Goal: Task Accomplishment & Management: Use online tool/utility

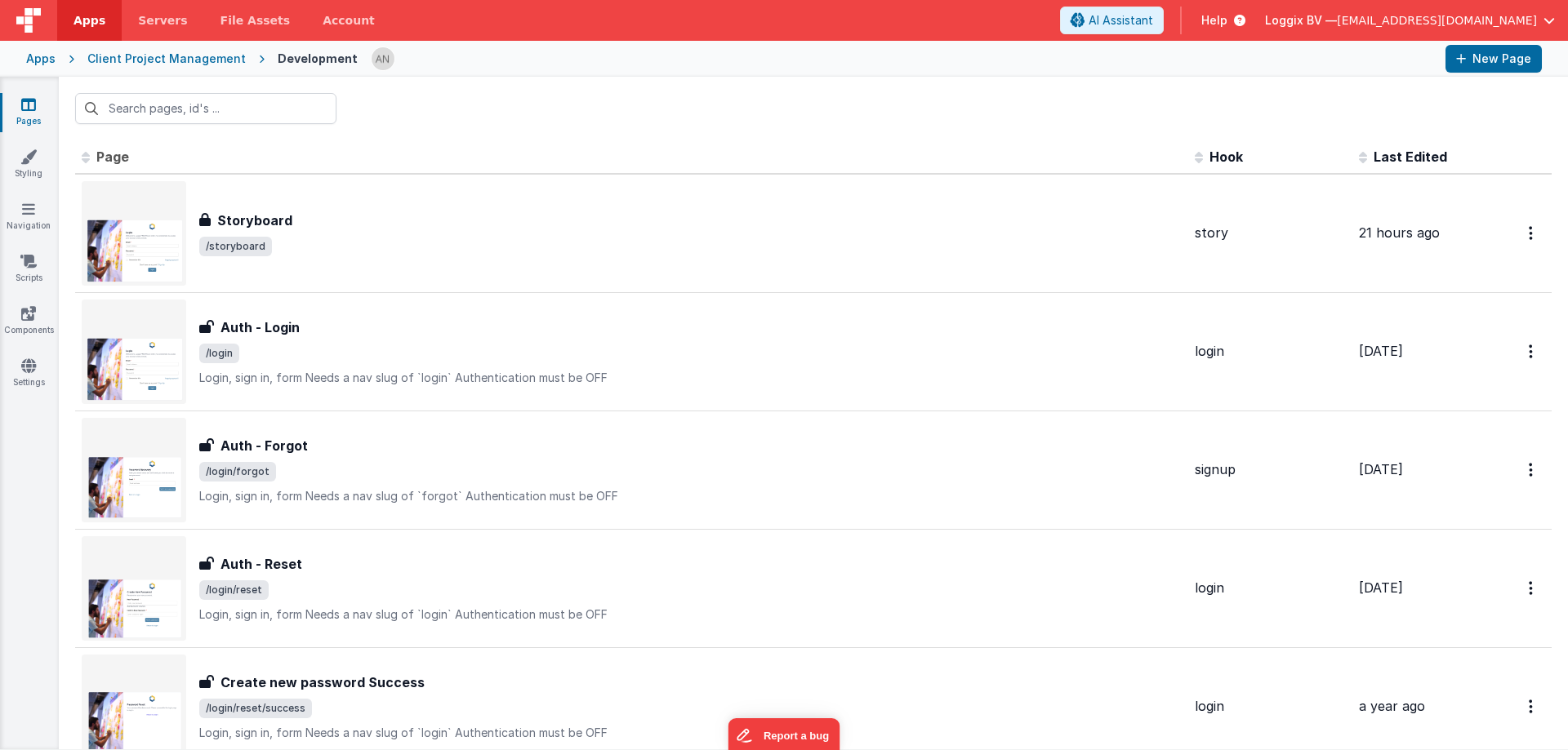
click at [958, 98] on div at bounding box center [813, 108] width 1509 height 64
click at [107, 17] on link "Apps" at bounding box center [89, 21] width 65 height 41
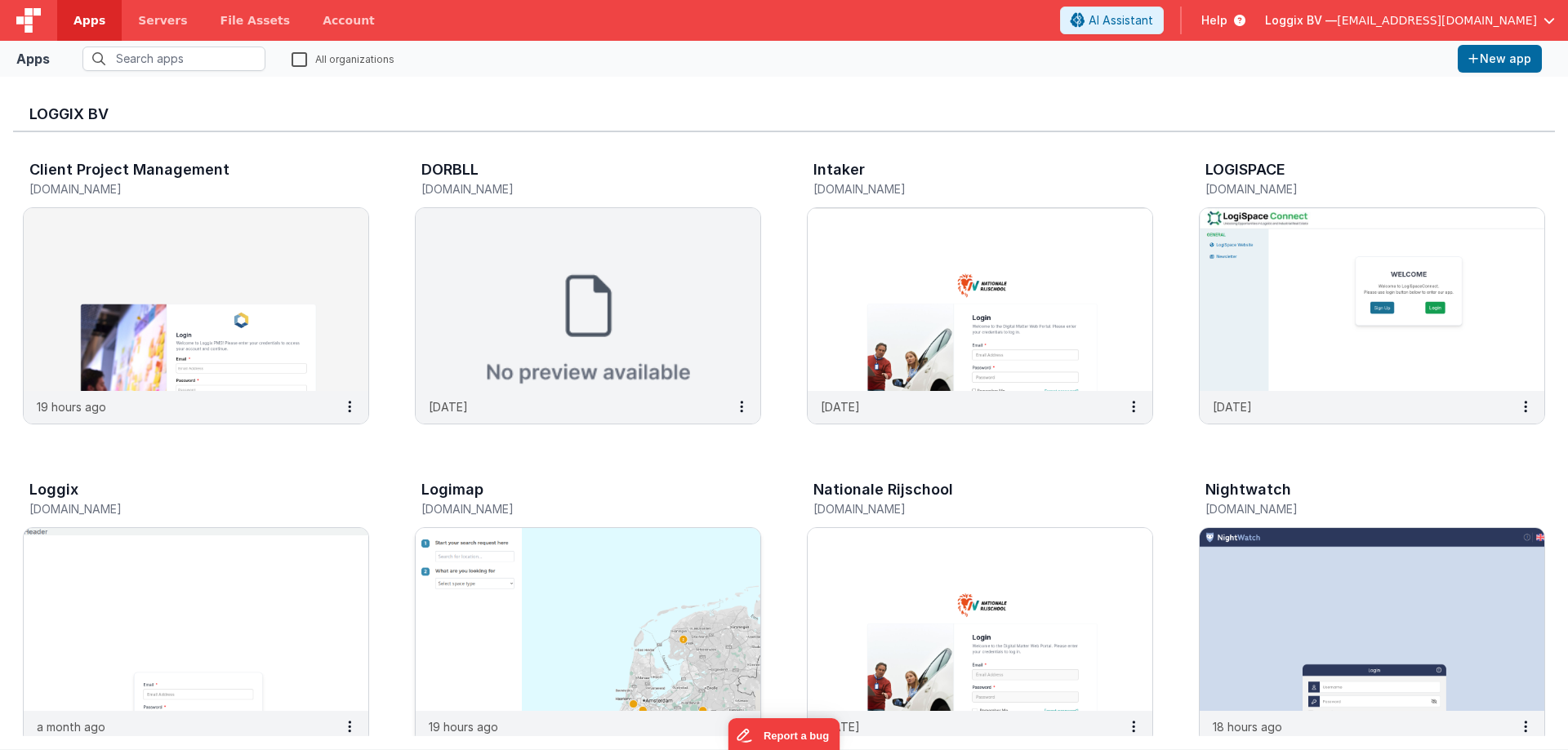
click at [472, 535] on img at bounding box center [588, 619] width 344 height 183
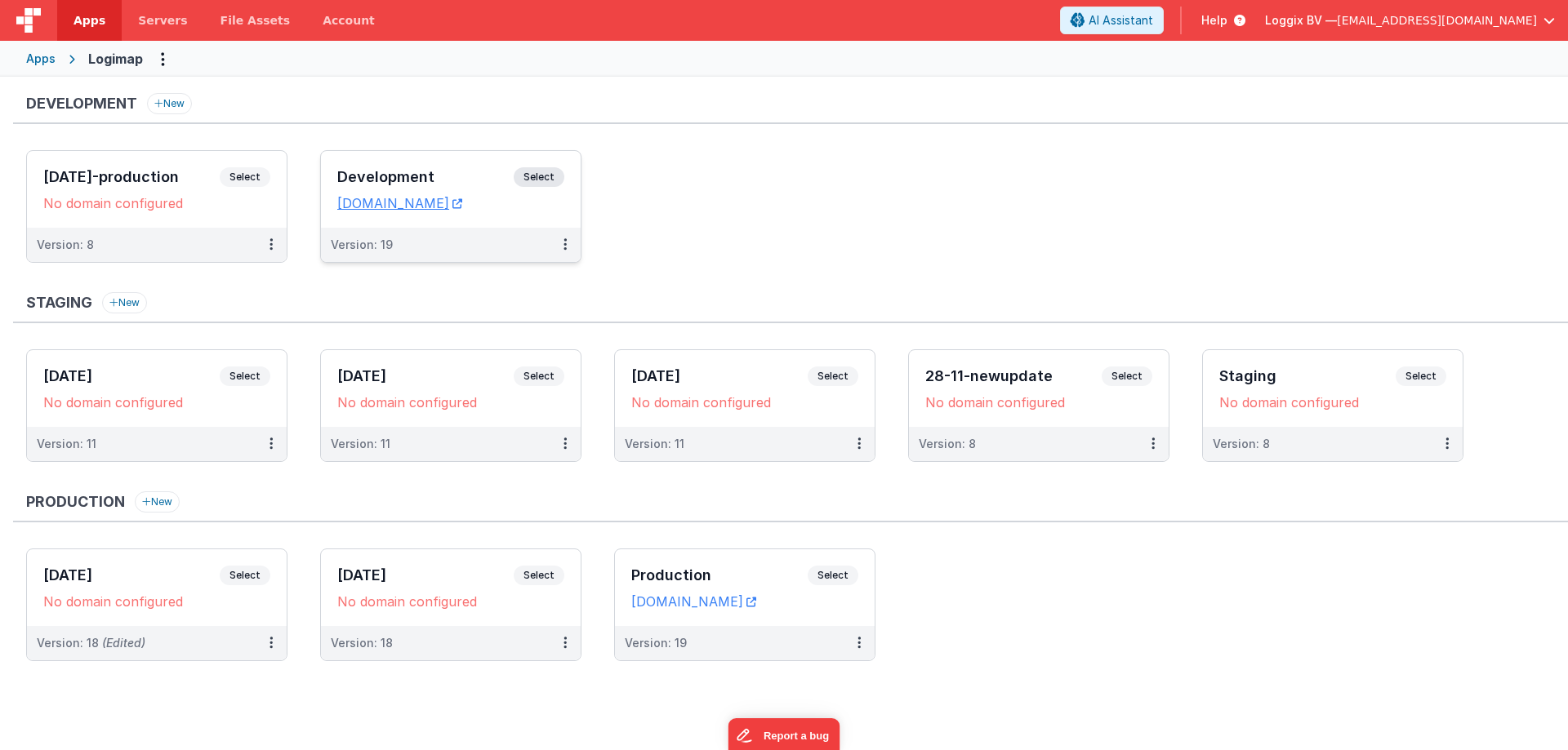
click at [349, 176] on h3 "Development" at bounding box center [426, 177] width 176 height 17
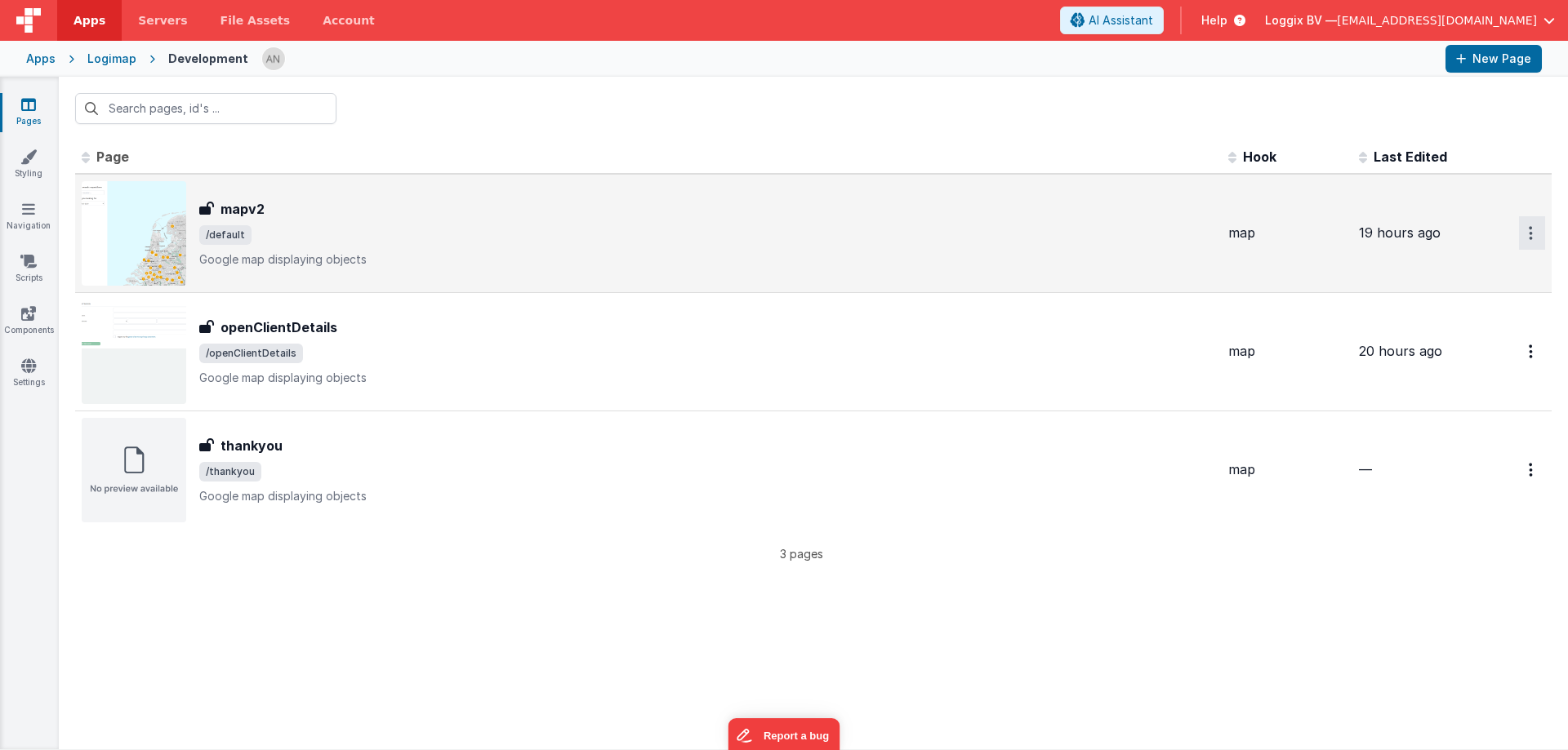
click at [1524, 226] on button "Options" at bounding box center [1532, 233] width 26 height 33
click at [1433, 274] on icon at bounding box center [1422, 271] width 22 height 12
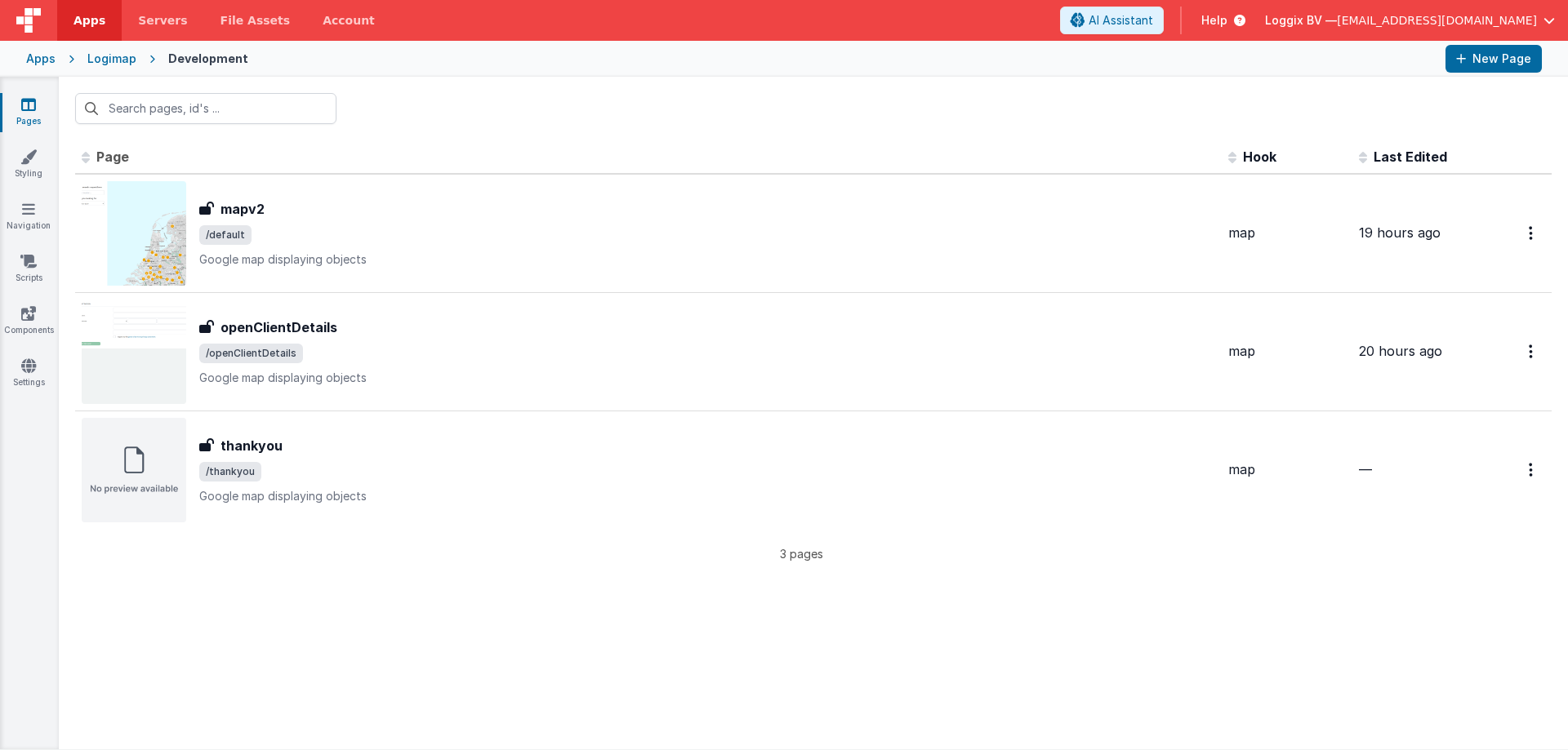
click at [97, 56] on div "Logimap" at bounding box center [112, 59] width 49 height 17
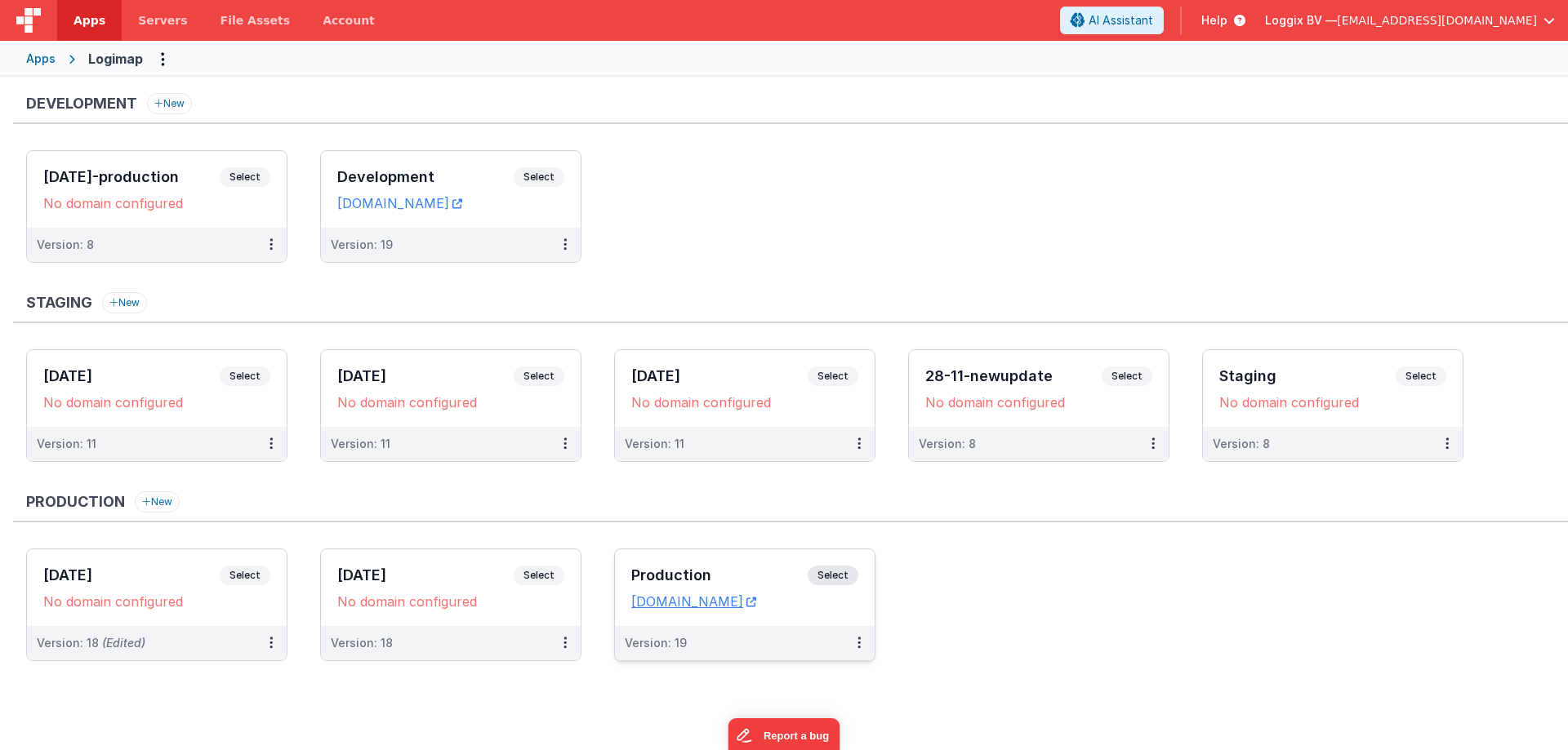
click at [736, 572] on h3 "Production" at bounding box center [719, 575] width 176 height 17
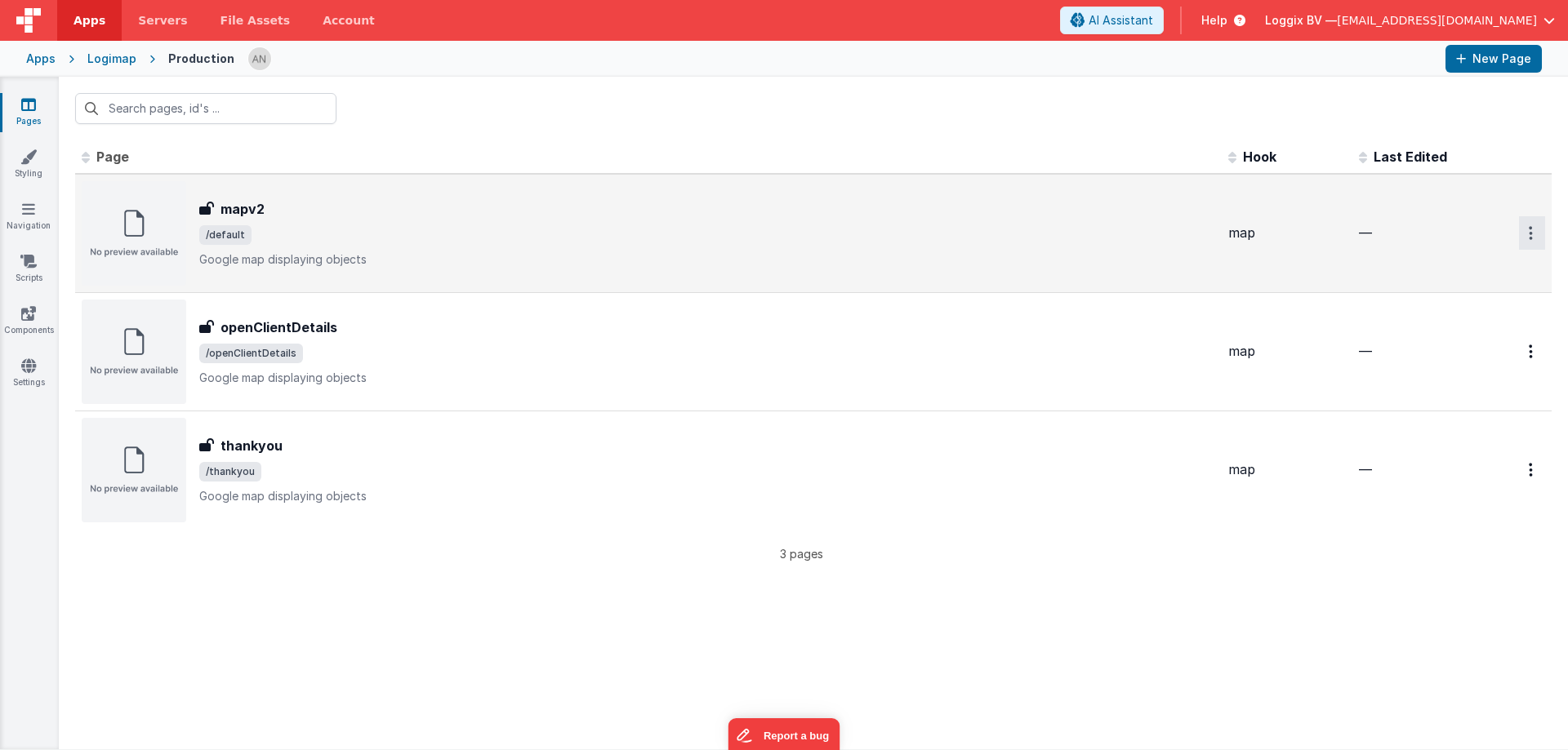
click at [1526, 227] on button "Options" at bounding box center [1532, 233] width 26 height 33
click at [1460, 263] on link "Preview" at bounding box center [1473, 271] width 144 height 29
click at [266, 214] on div "mapv2" at bounding box center [707, 209] width 1016 height 20
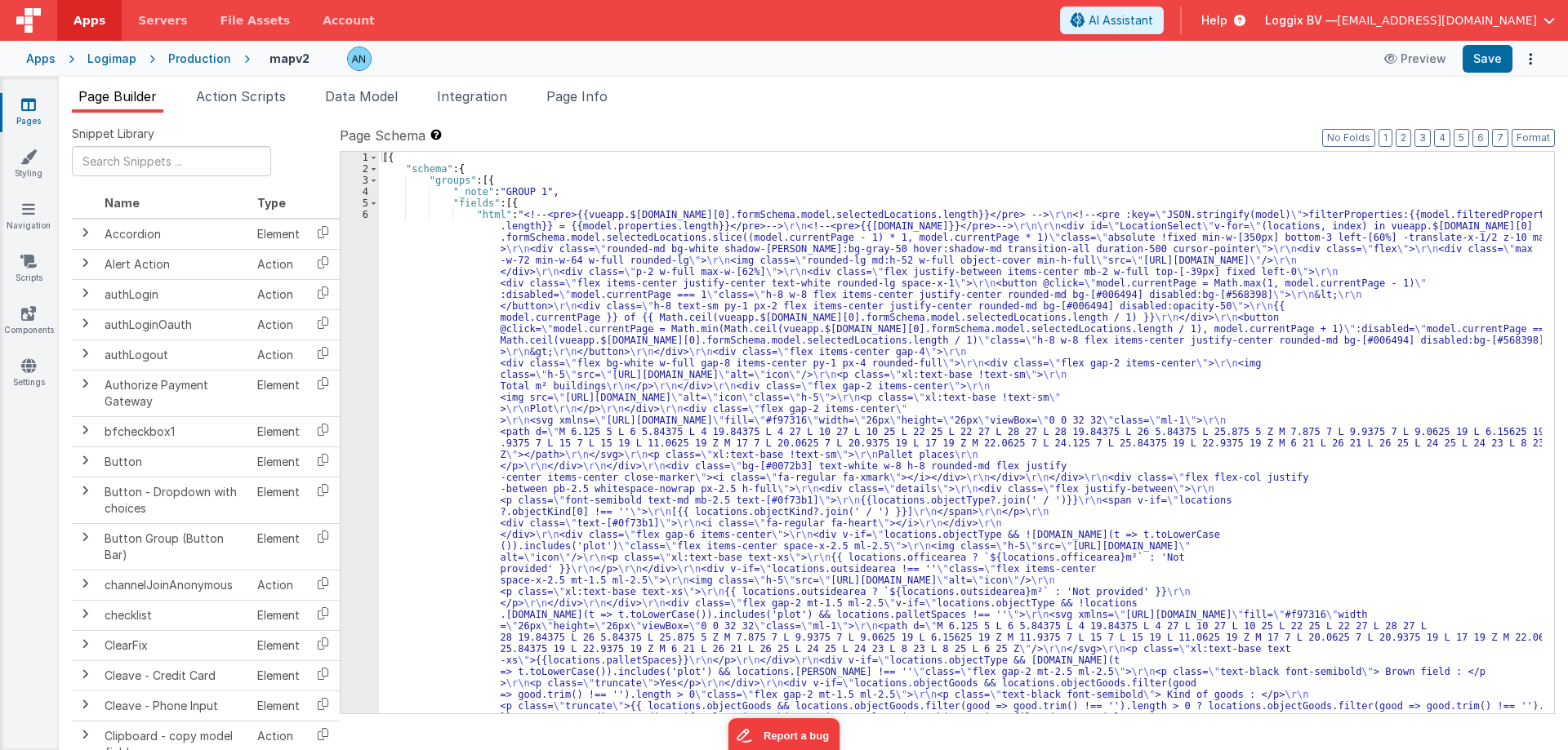
click at [113, 54] on div "Logimap" at bounding box center [112, 59] width 49 height 17
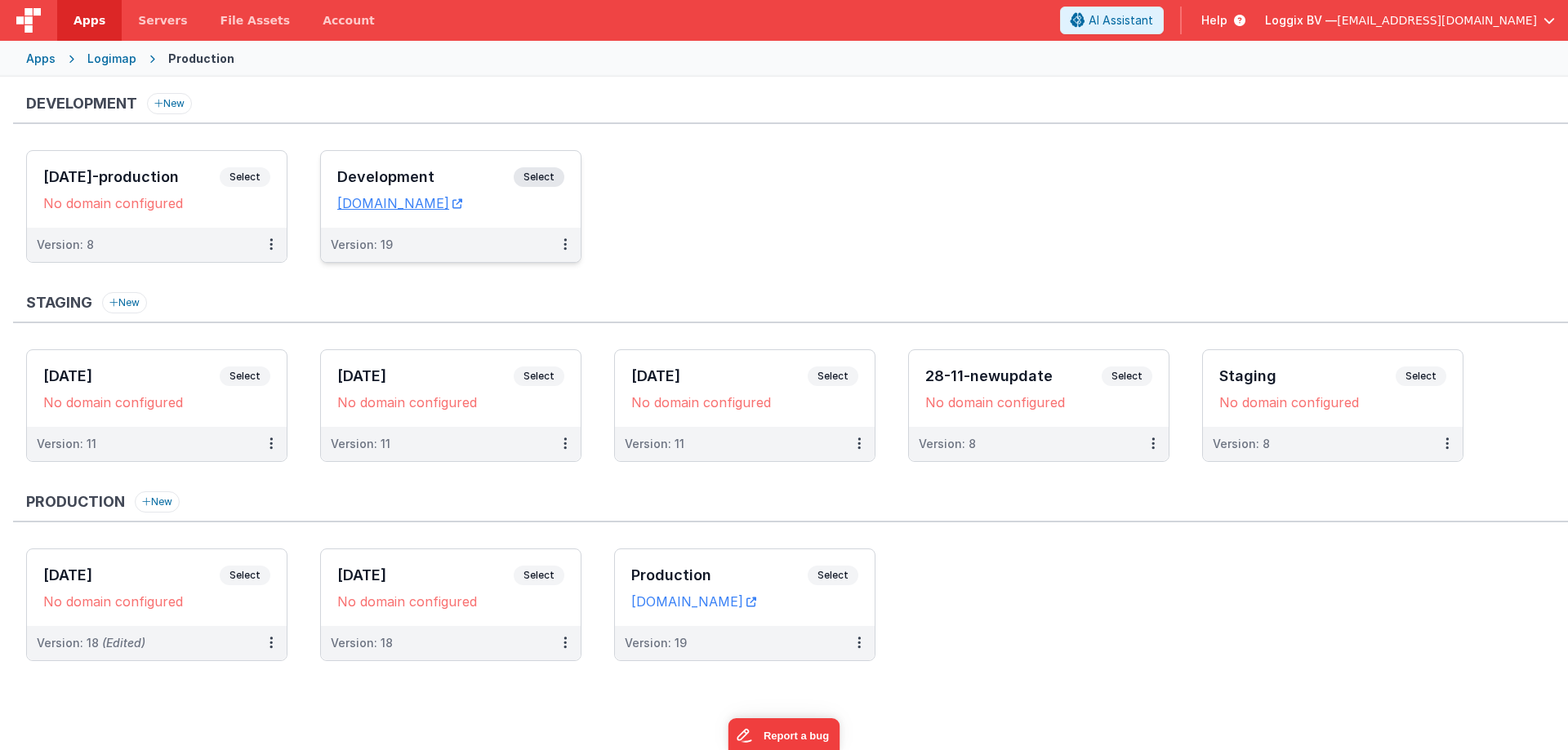
click at [381, 163] on div "Development Select URLs logimap.clientportal.cloud" at bounding box center [451, 189] width 260 height 76
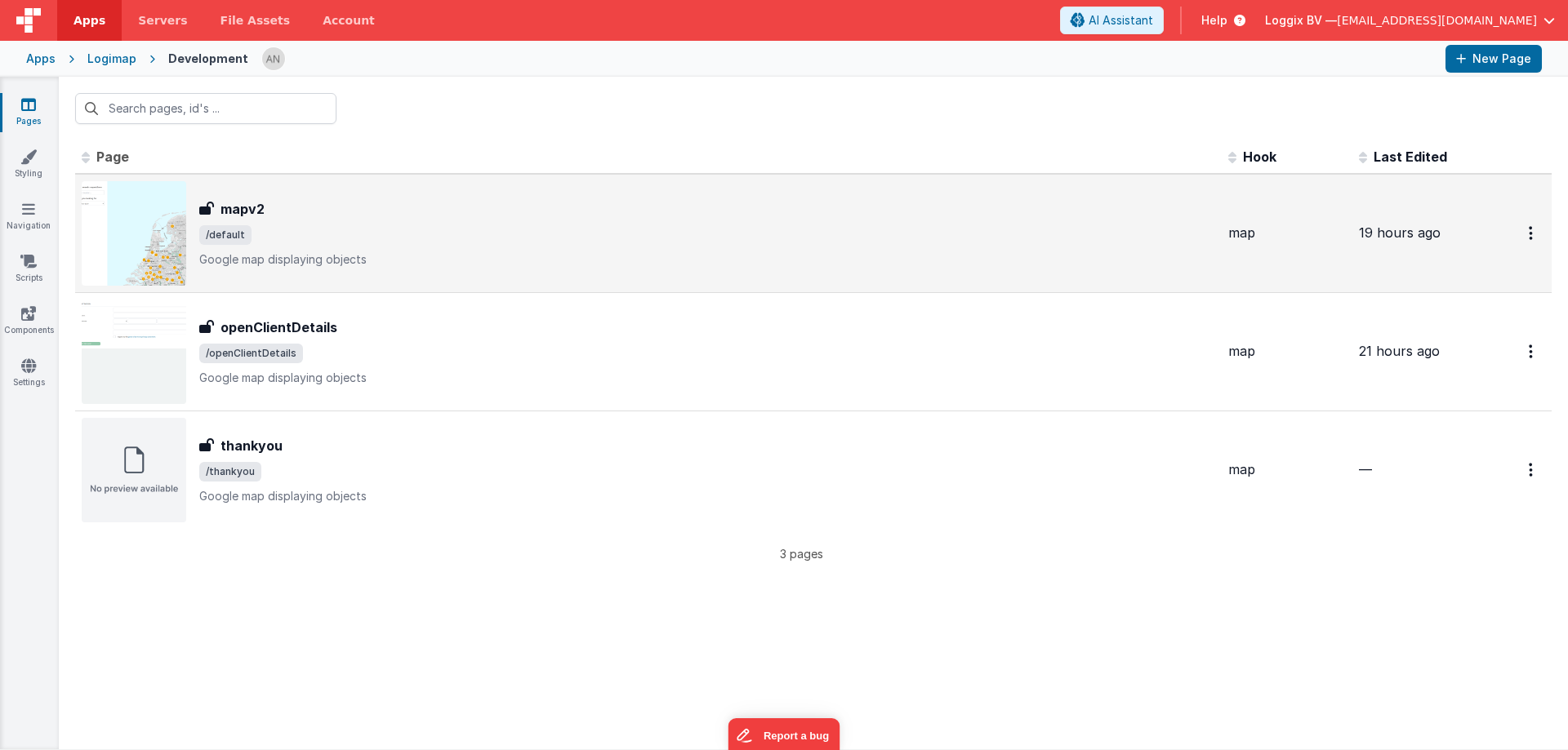
click at [303, 235] on span "/default" at bounding box center [707, 235] width 1016 height 20
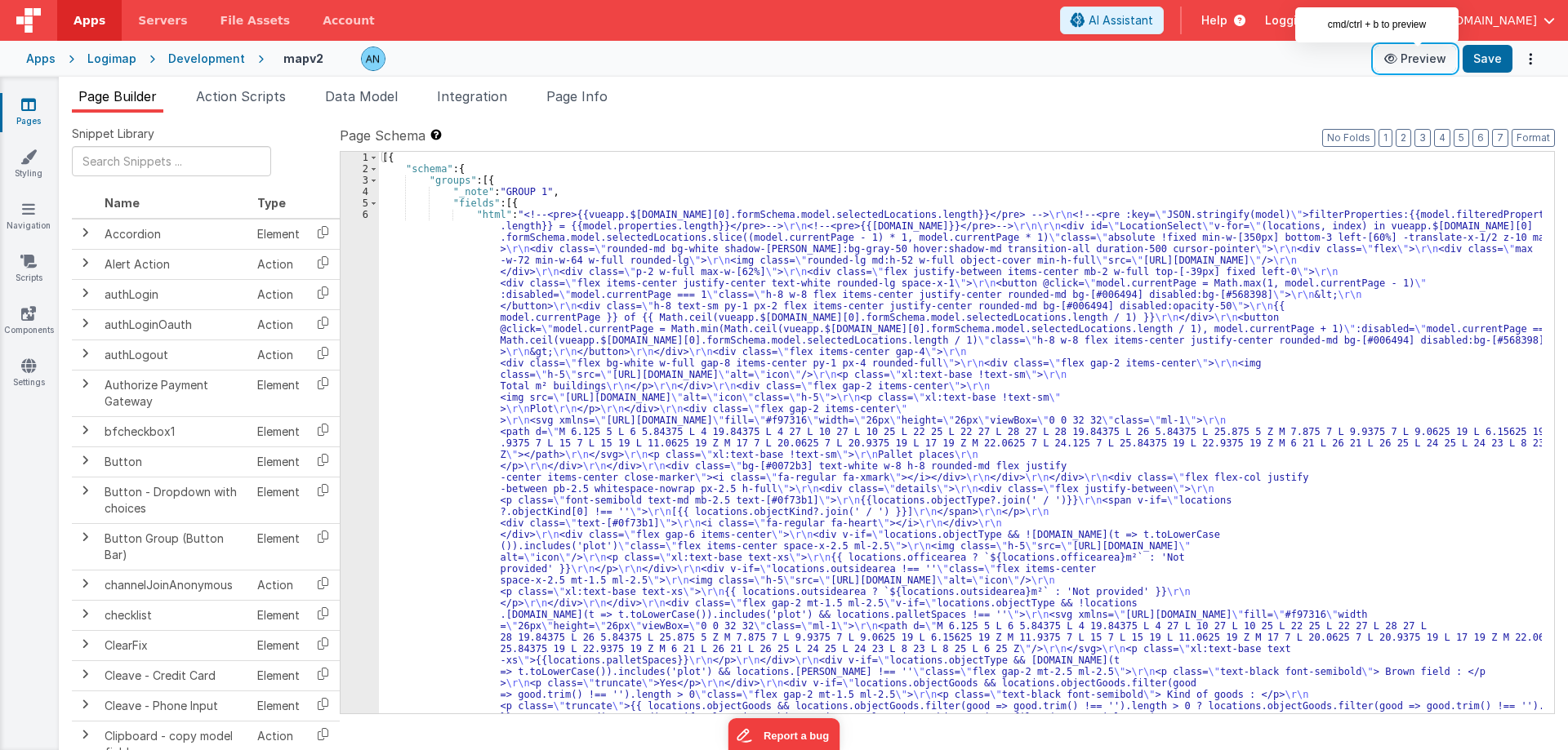
click at [1438, 60] on button "Preview" at bounding box center [1415, 59] width 82 height 26
click at [564, 97] on span "Page Info" at bounding box center [577, 96] width 62 height 17
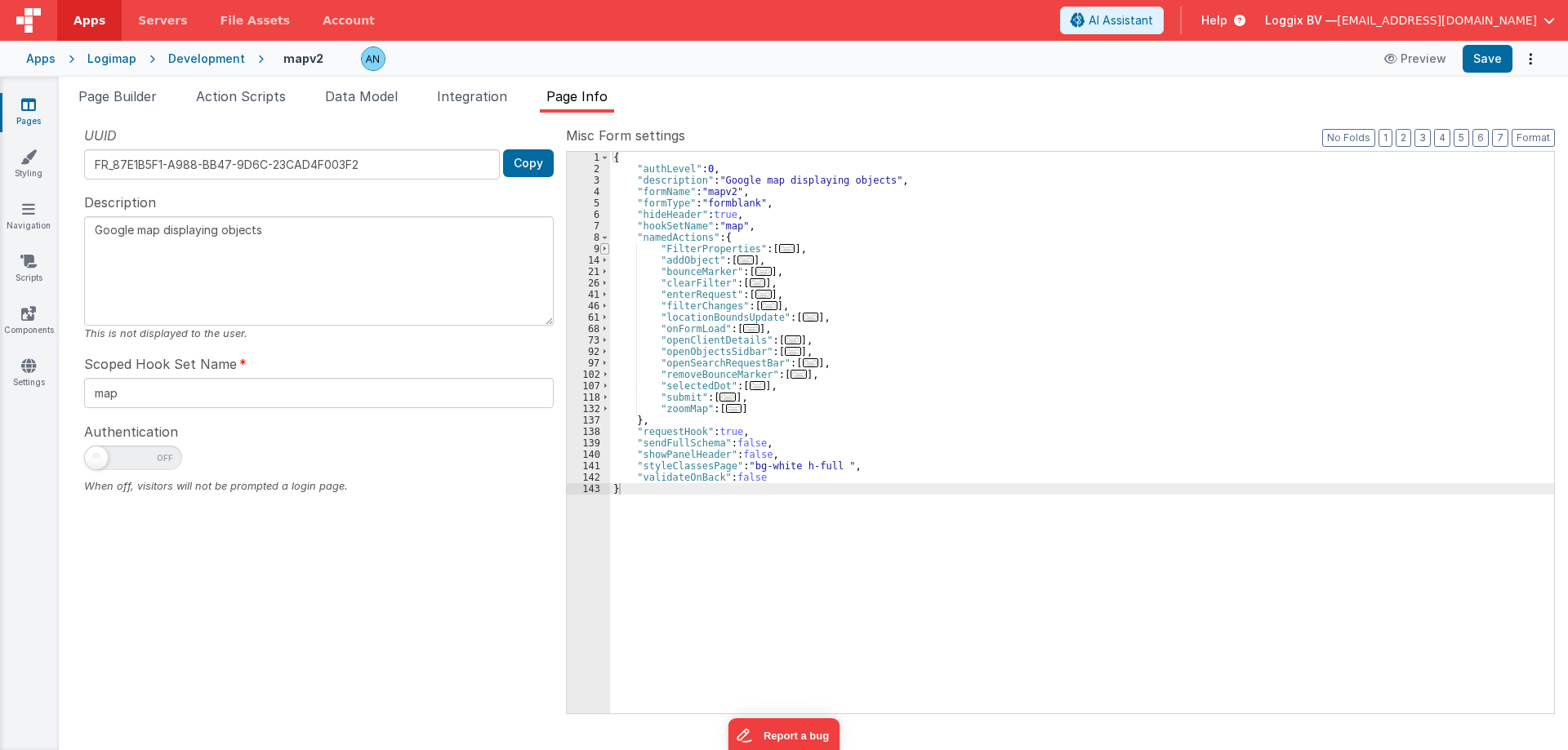
click at [605, 246] on span at bounding box center [605, 249] width 9 height 12
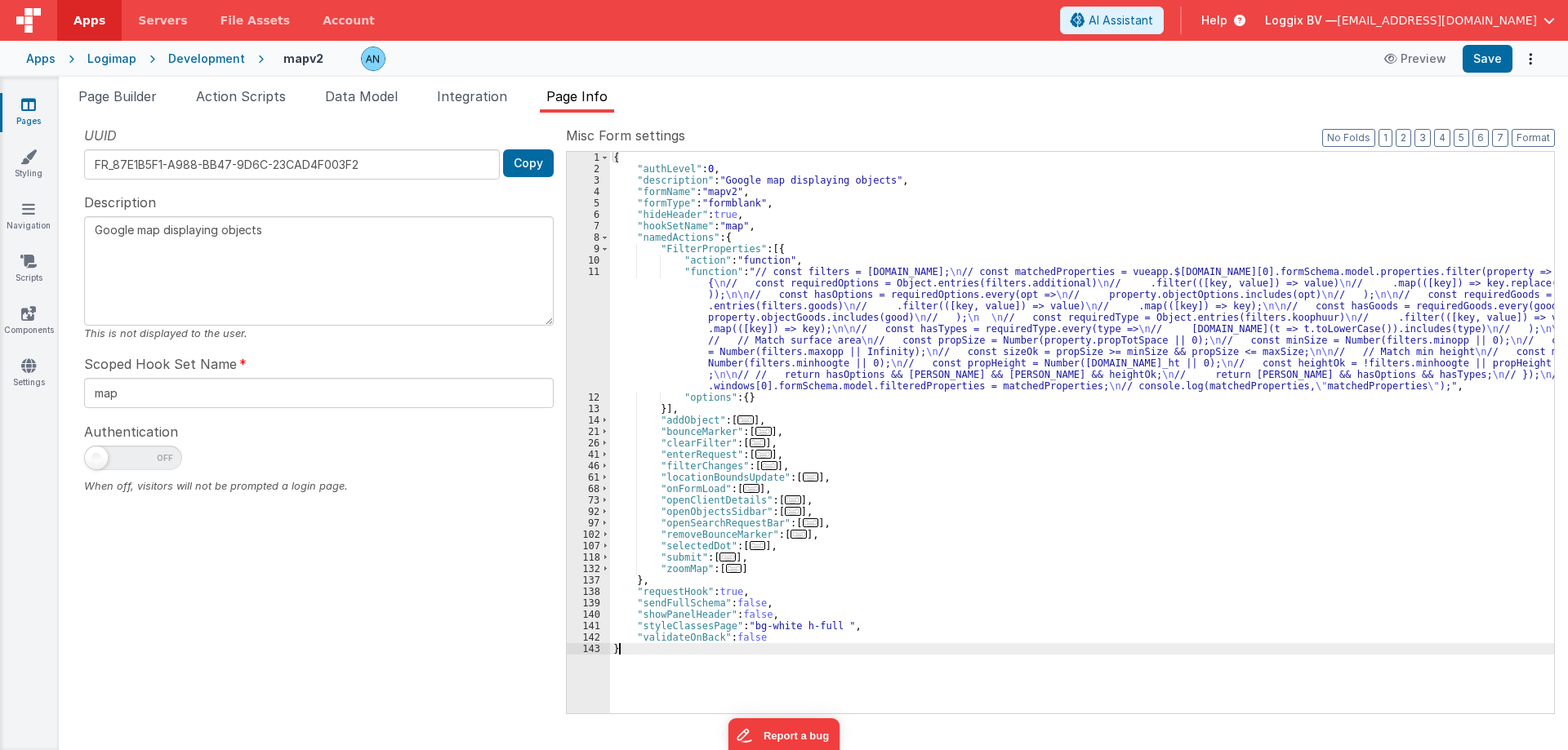
click at [657, 285] on div "{ "authLevel" : 0 , "description" : "Google map displaying objects" , "formName…" at bounding box center [1082, 444] width 944 height 585
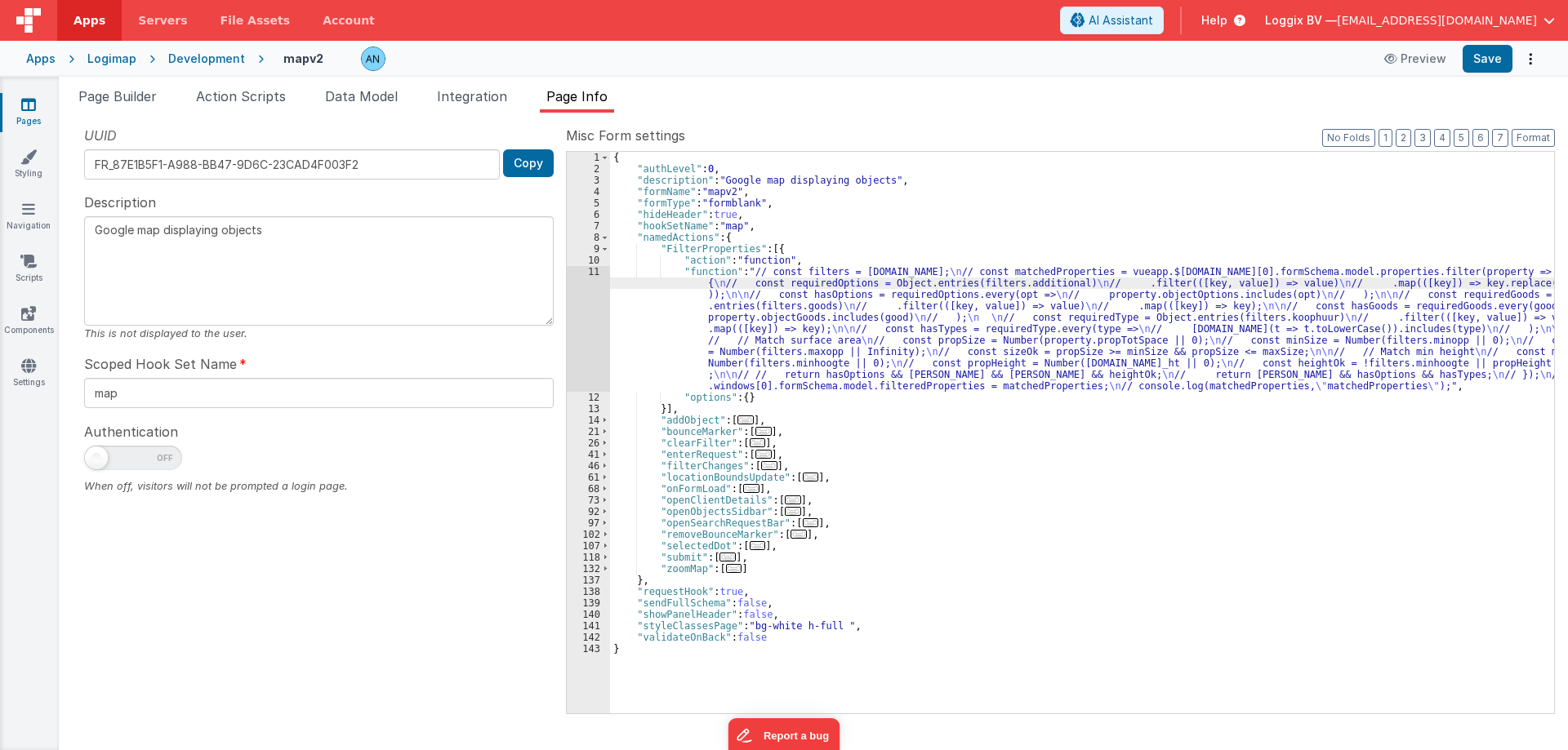
click at [582, 289] on div "11" at bounding box center [589, 329] width 43 height 126
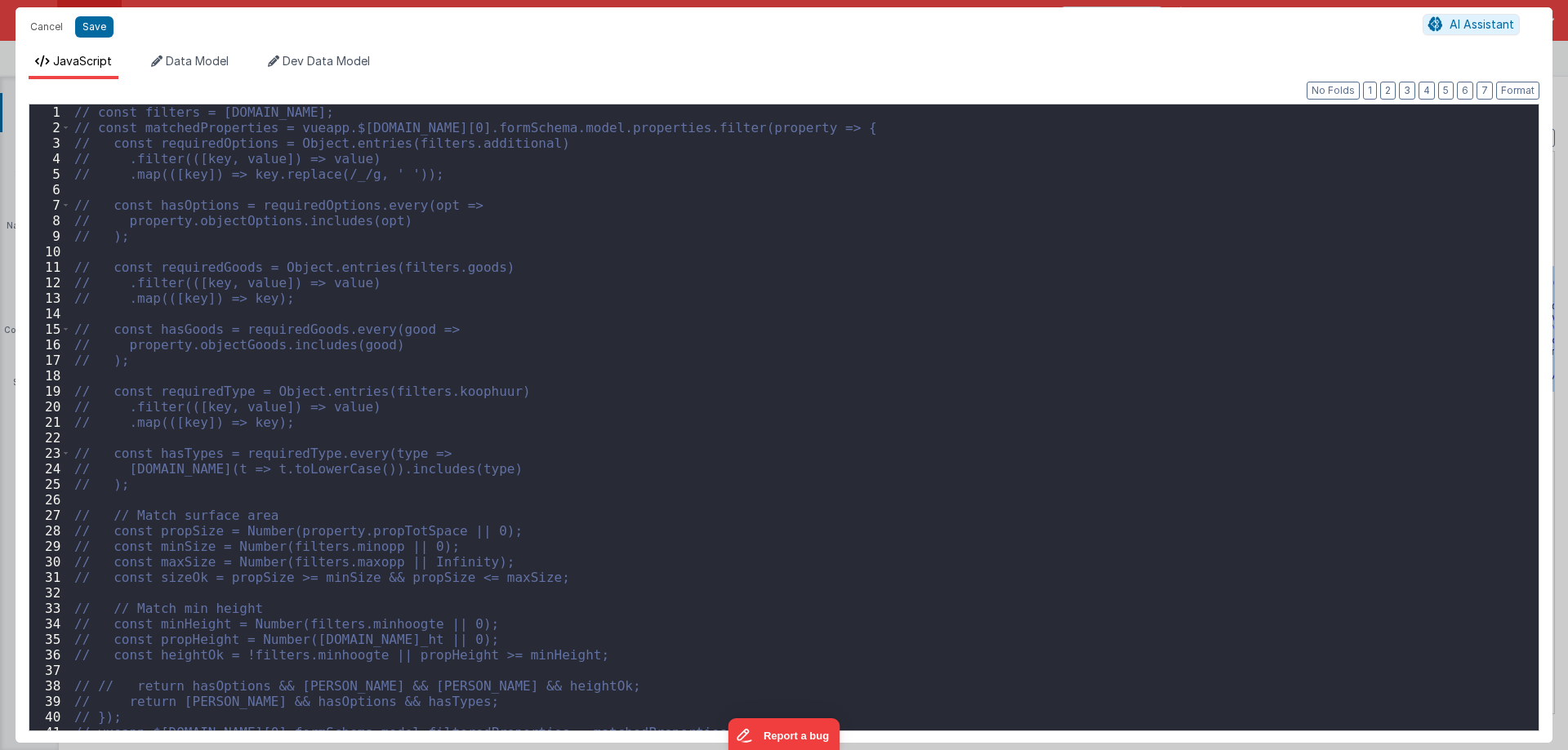
scroll to position [25, 0]
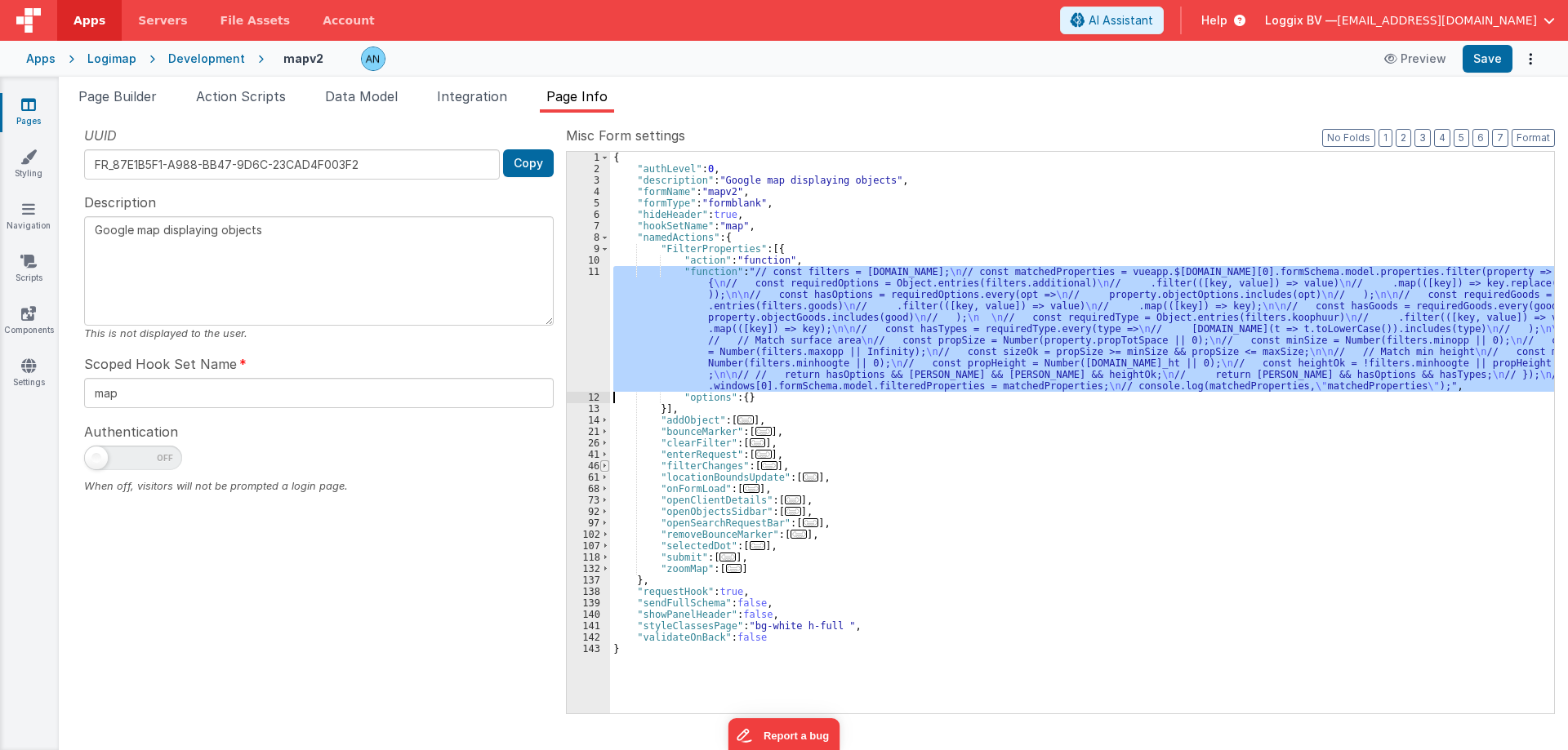
click at [603, 463] on span at bounding box center [605, 466] width 9 height 12
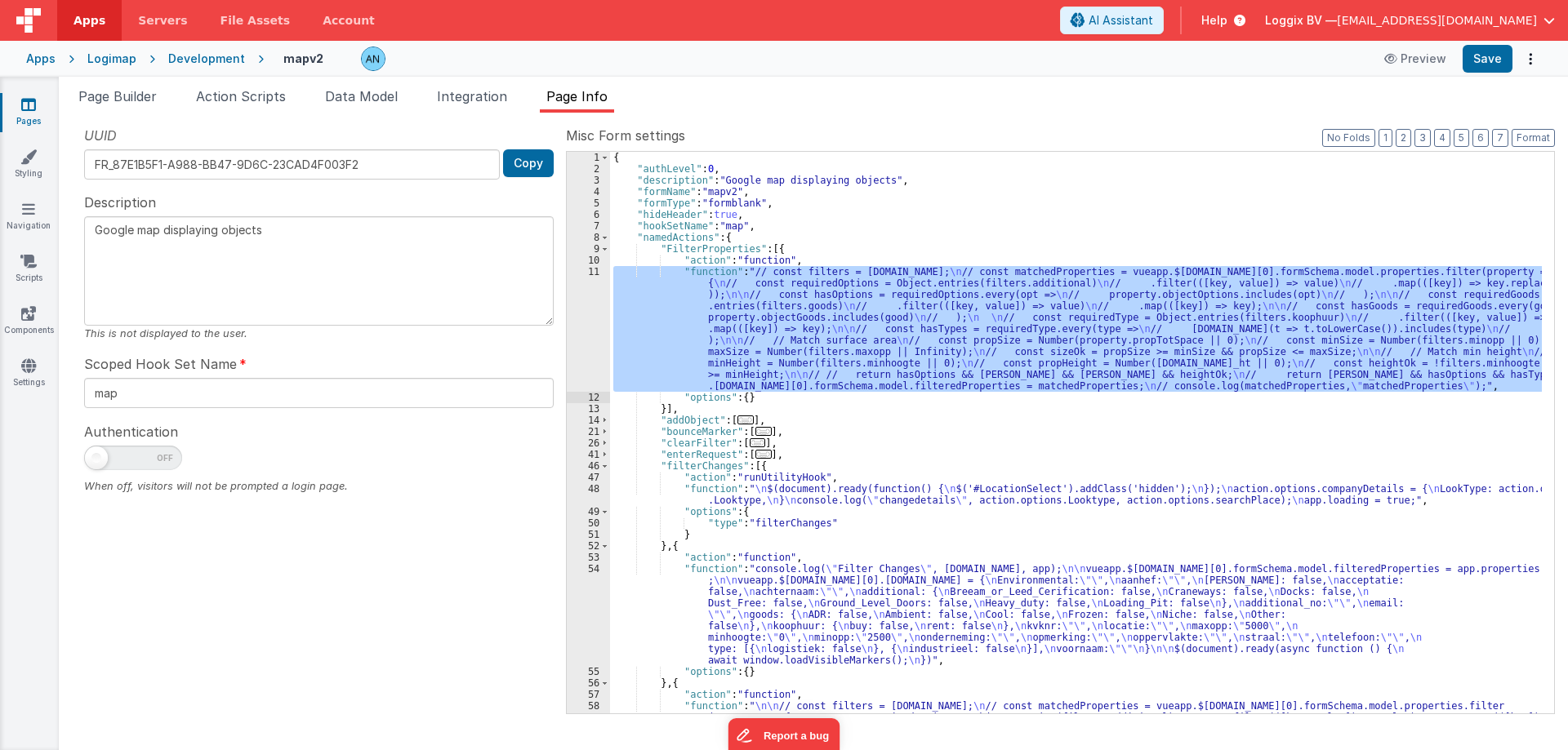
scroll to position [245, 0]
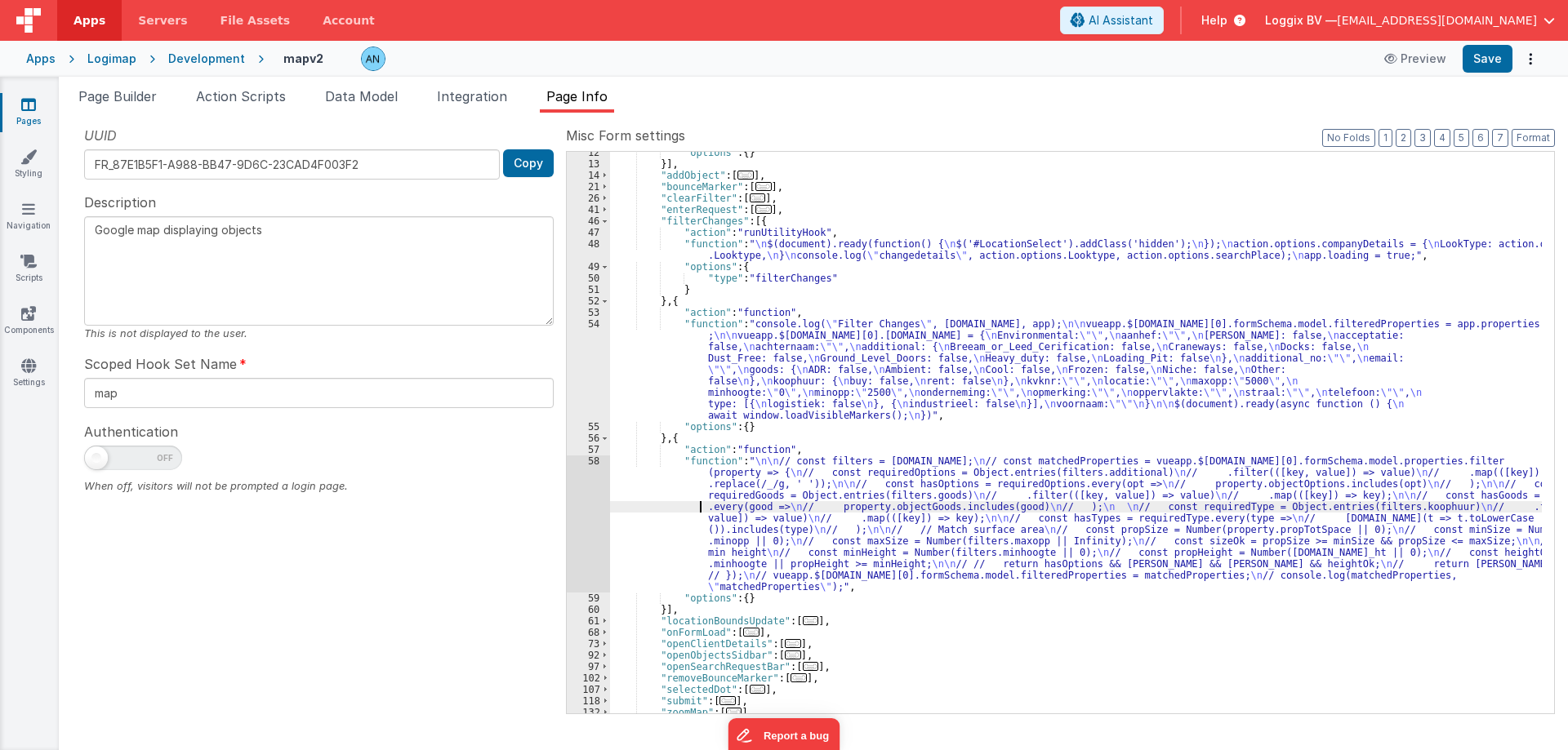
click at [665, 503] on div ""options" : { } }] , "addObject" : [ ... ] , "bounceMarker" : [ ... ] , "clearF…" at bounding box center [1076, 439] width 932 height 585
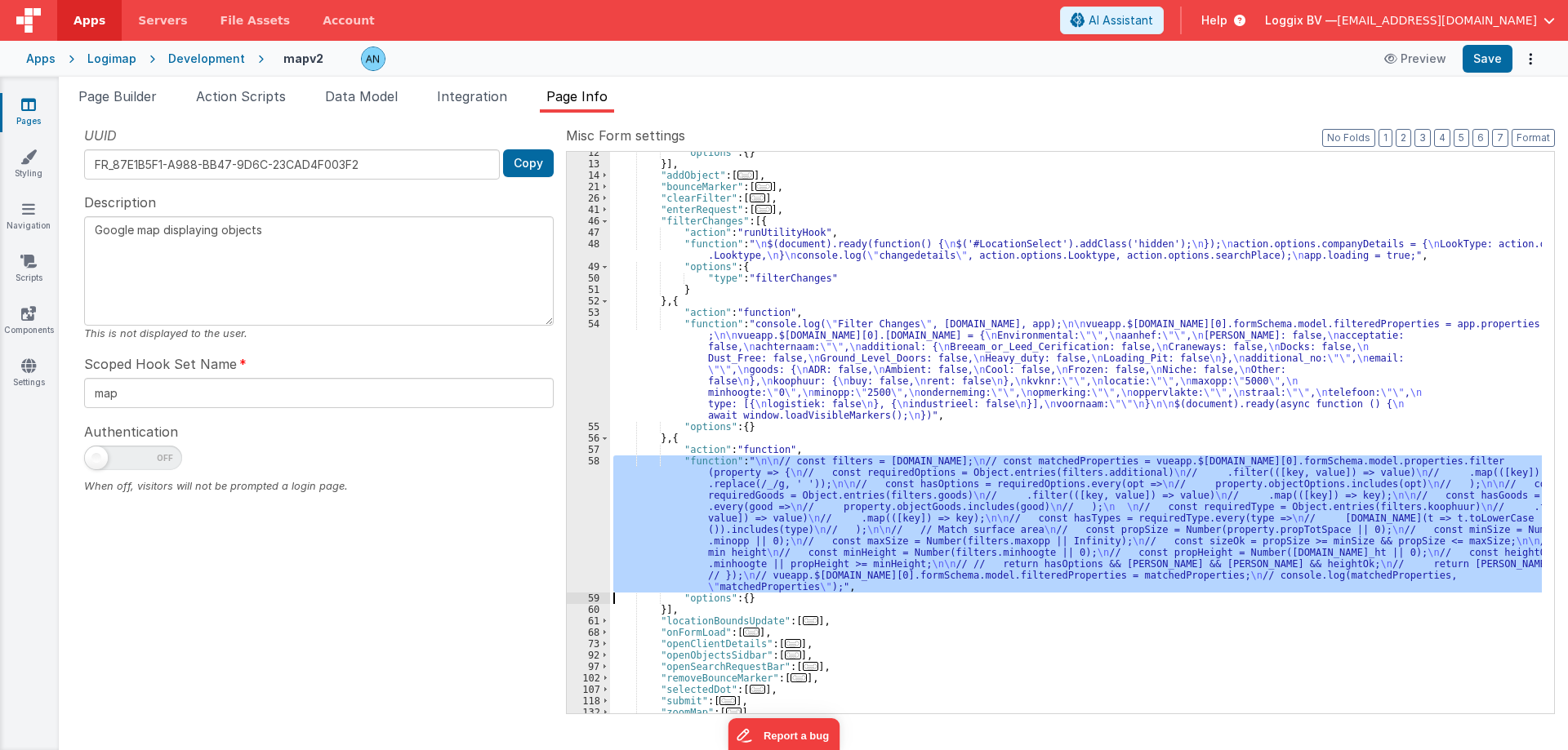
click at [586, 498] on div "58" at bounding box center [589, 524] width 43 height 137
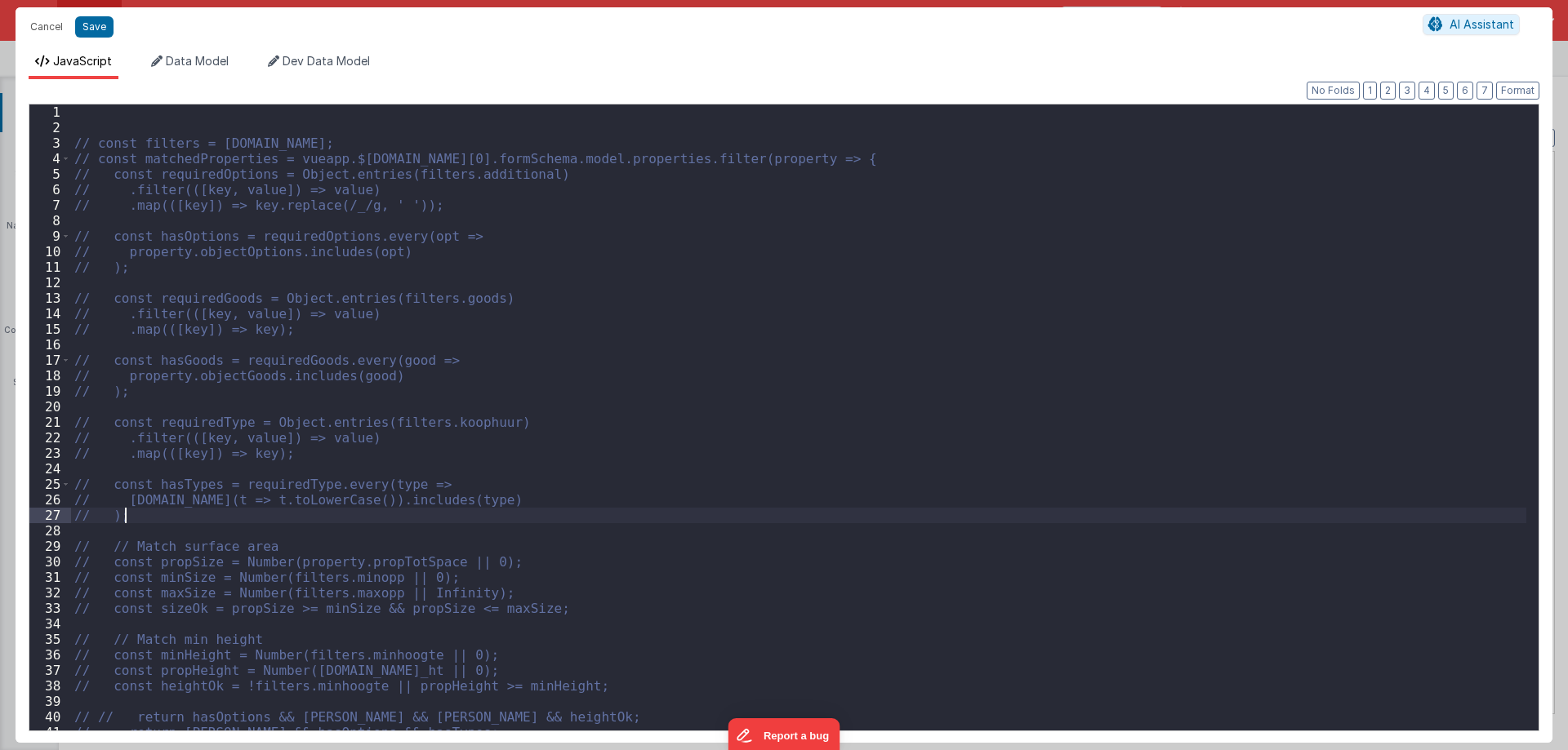
click at [586, 498] on div "// const filters = model.company; // const matchedProperties = vueapp.$store.st…" at bounding box center [799, 433] width 1456 height 657
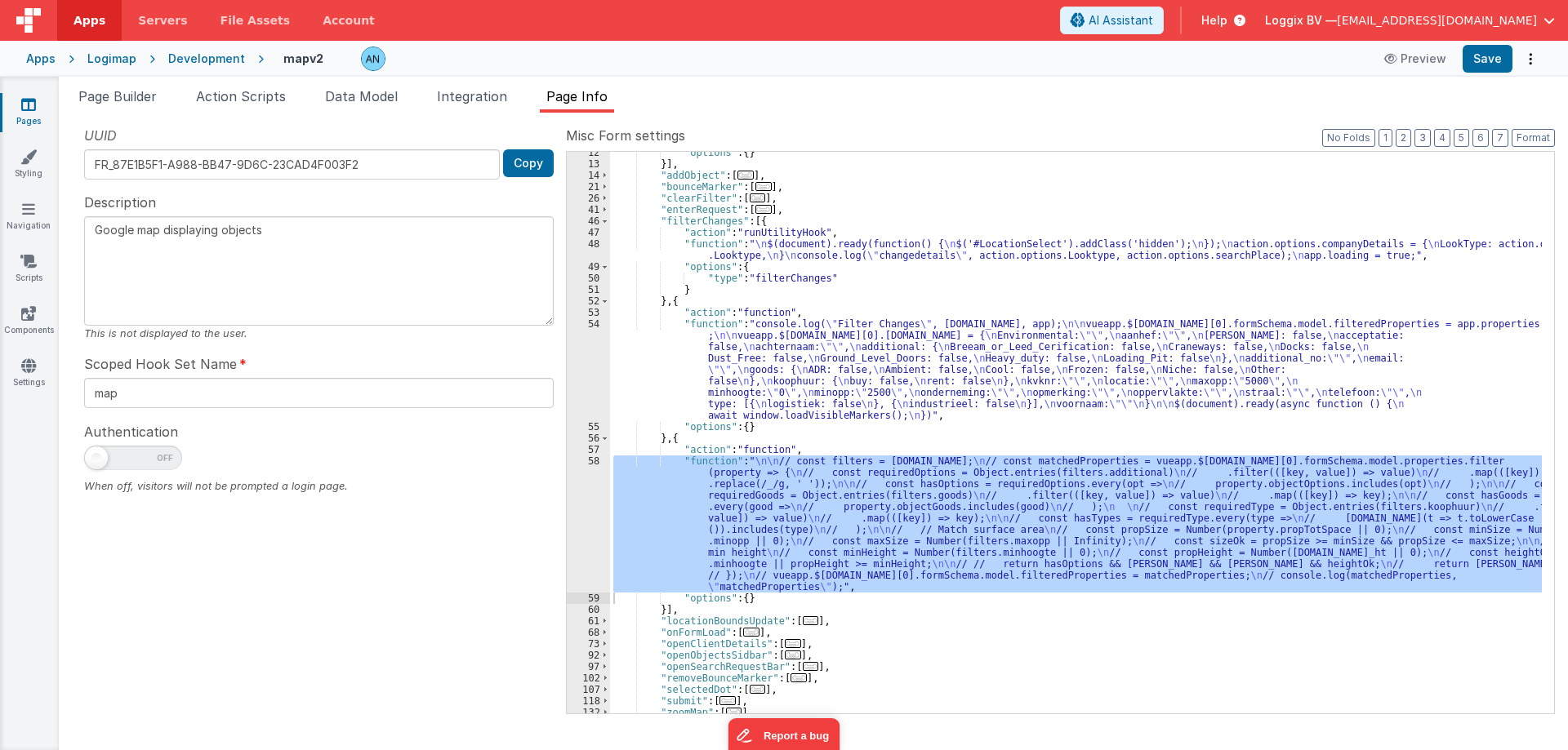
click at [660, 391] on div ""options" : { } }] , "addObject" : [ ... ] , "bounceMarker" : [ ... ] , "clearF…" at bounding box center [1076, 439] width 932 height 585
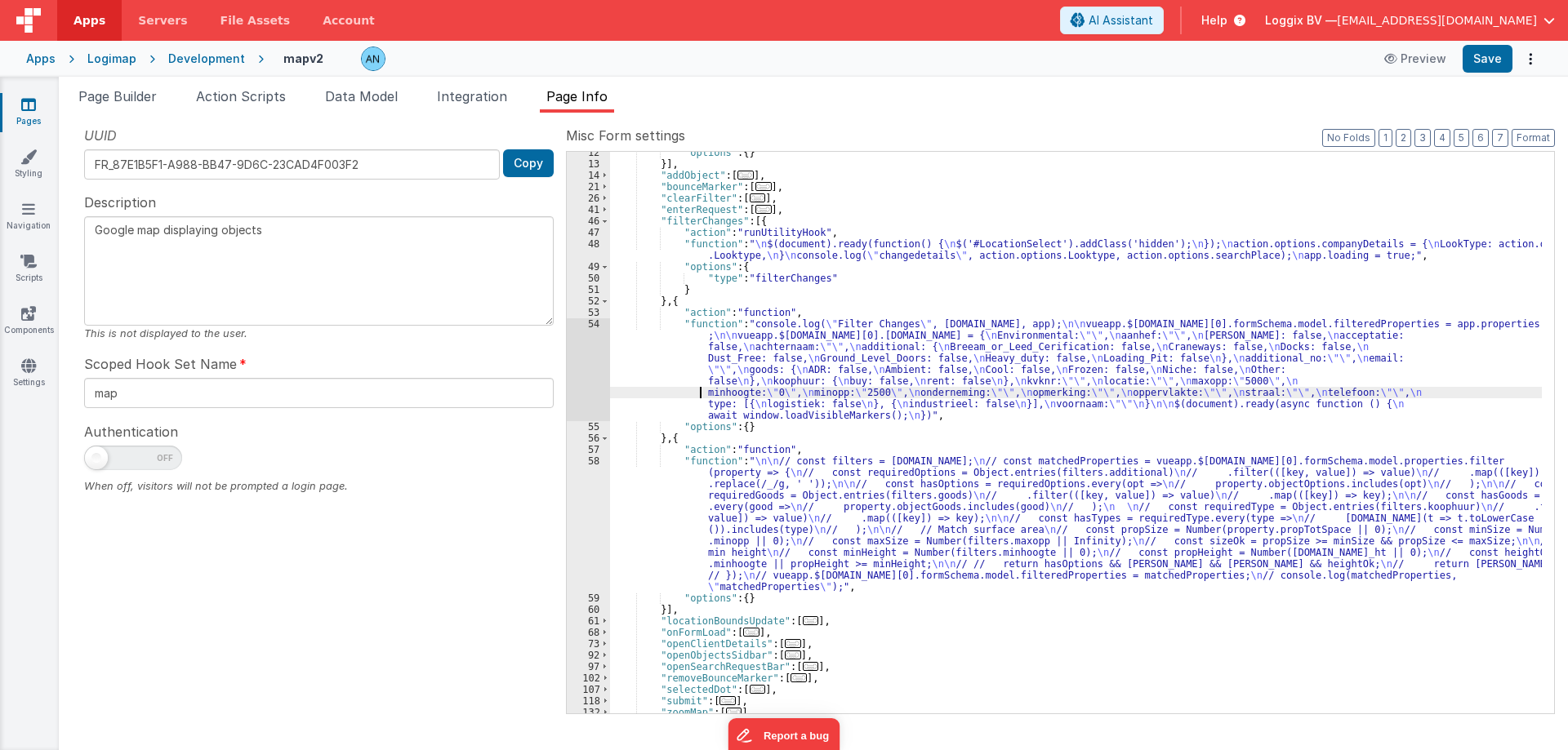
click at [597, 378] on div "54" at bounding box center [589, 370] width 43 height 103
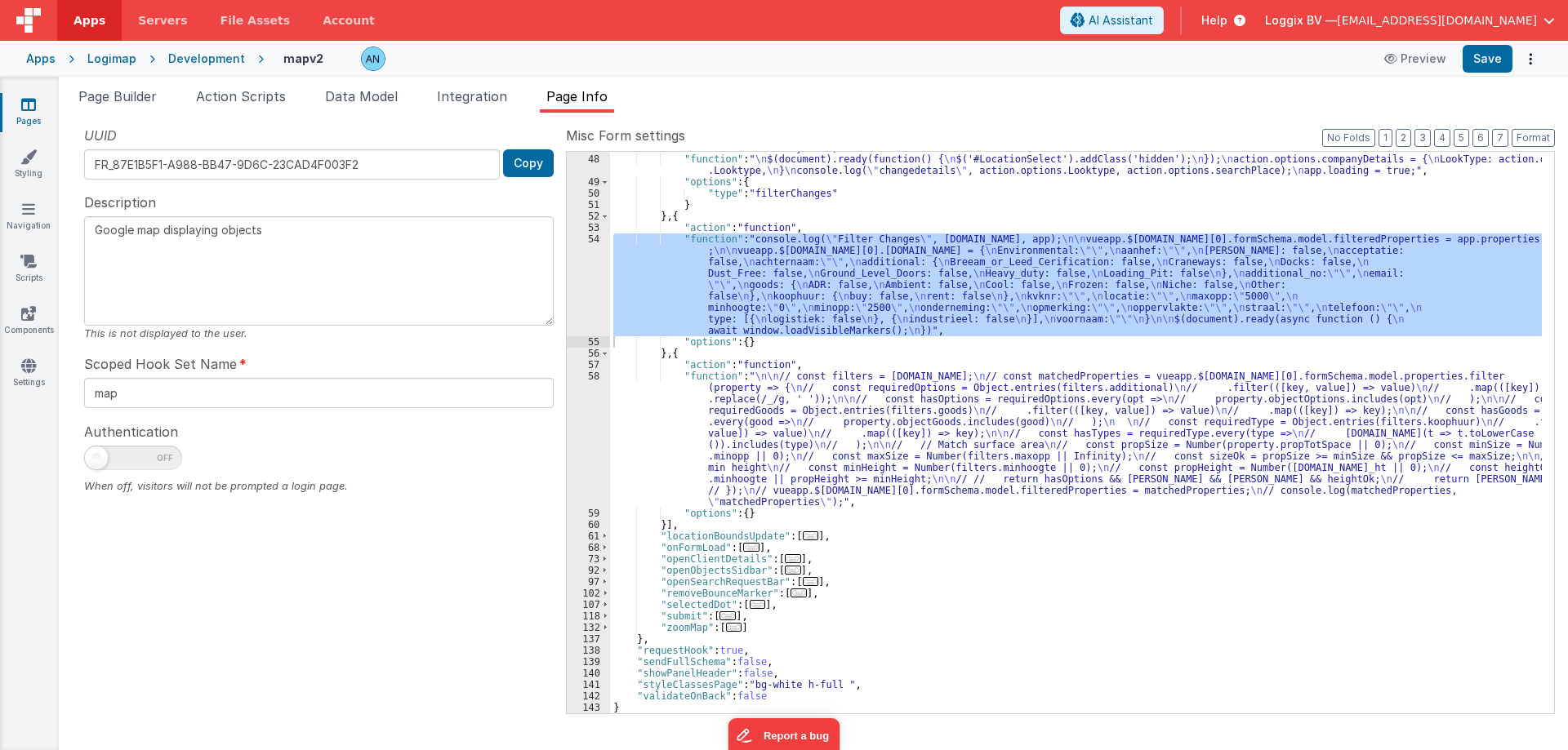
scroll to position [330, 0]
click at [599, 549] on div "68" at bounding box center [589, 548] width 43 height 12
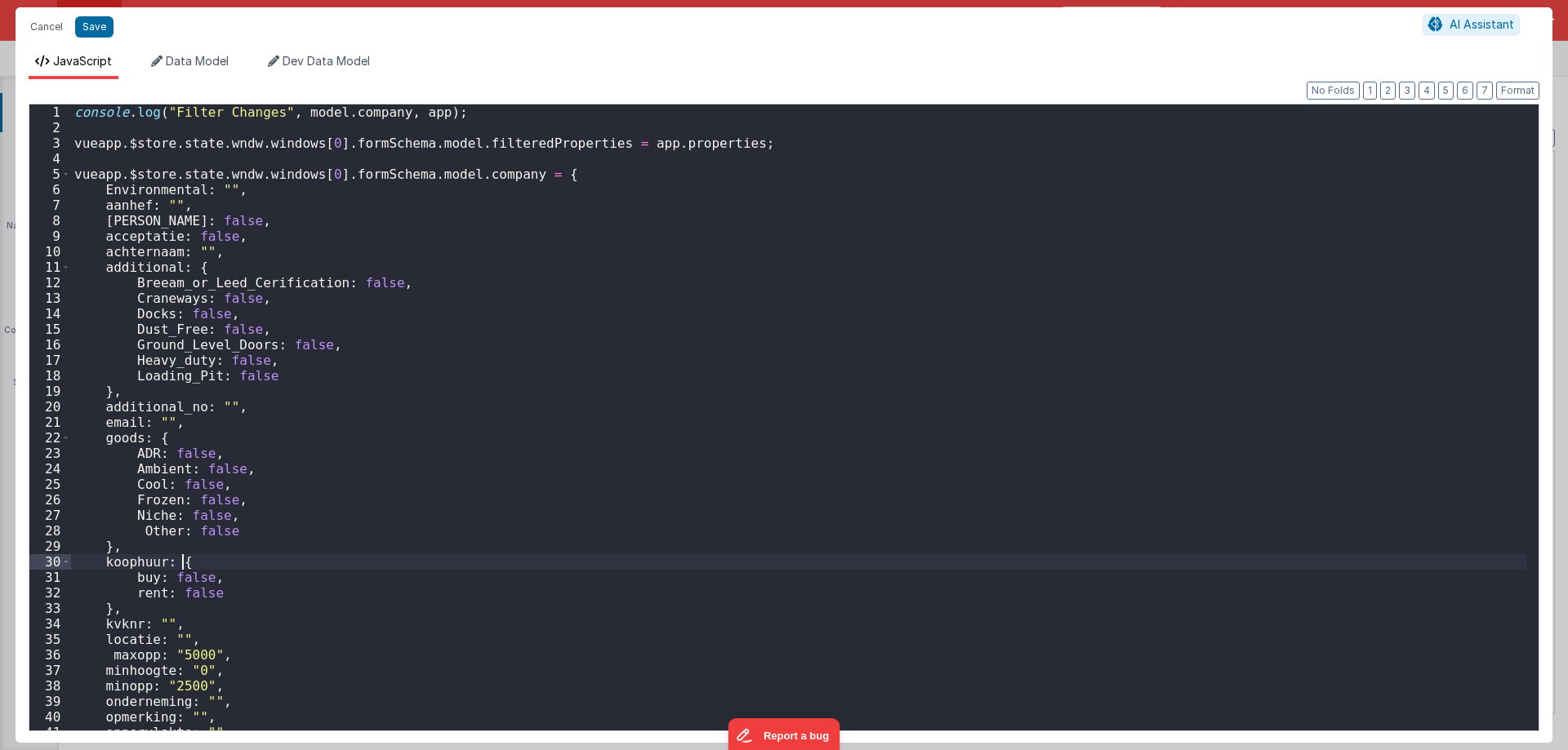
click at [604, 548] on div "console . log ( "Filter Changes" , model . company , app ) ; vueapp . $store . …" at bounding box center [799, 433] width 1456 height 657
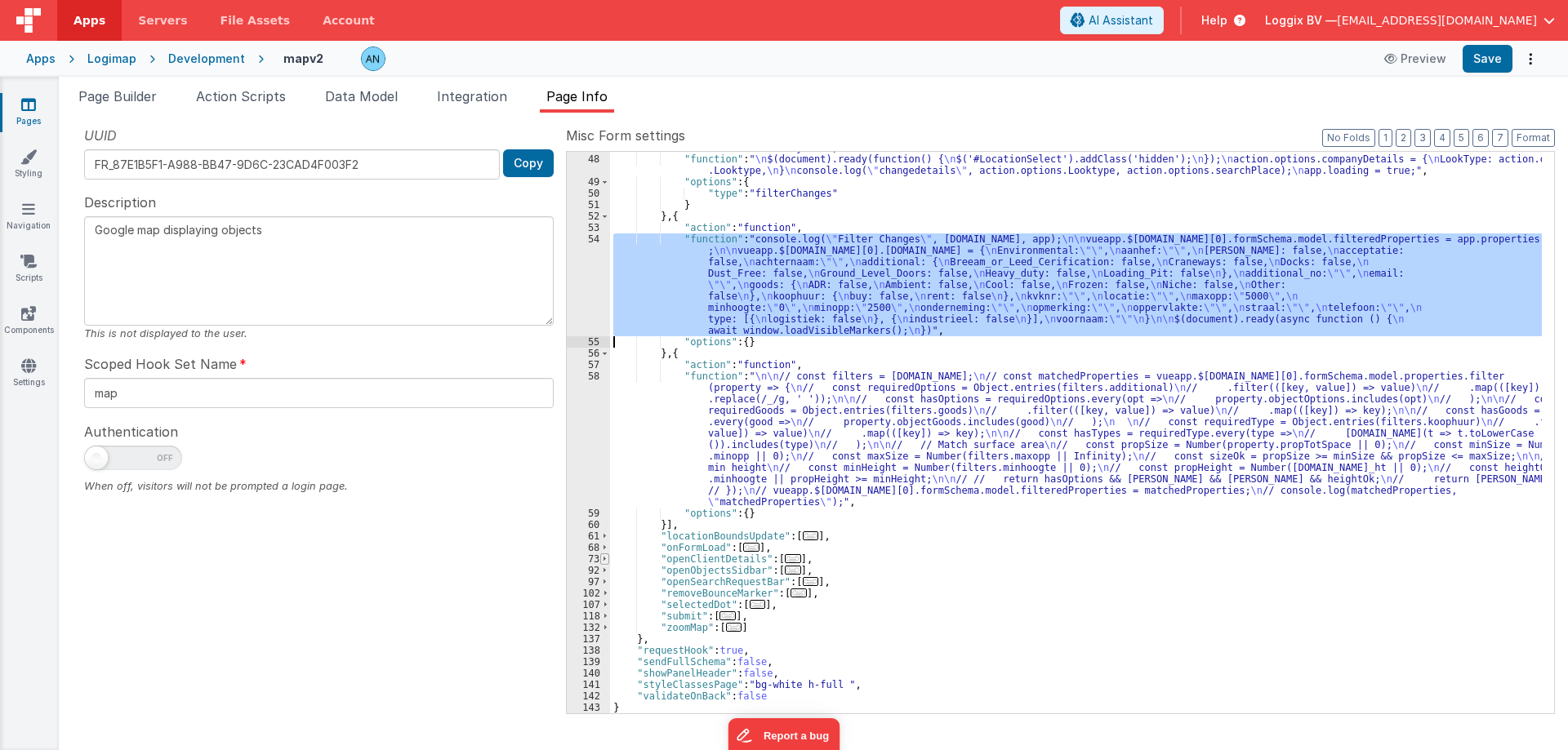
click at [606, 557] on span at bounding box center [605, 559] width 9 height 12
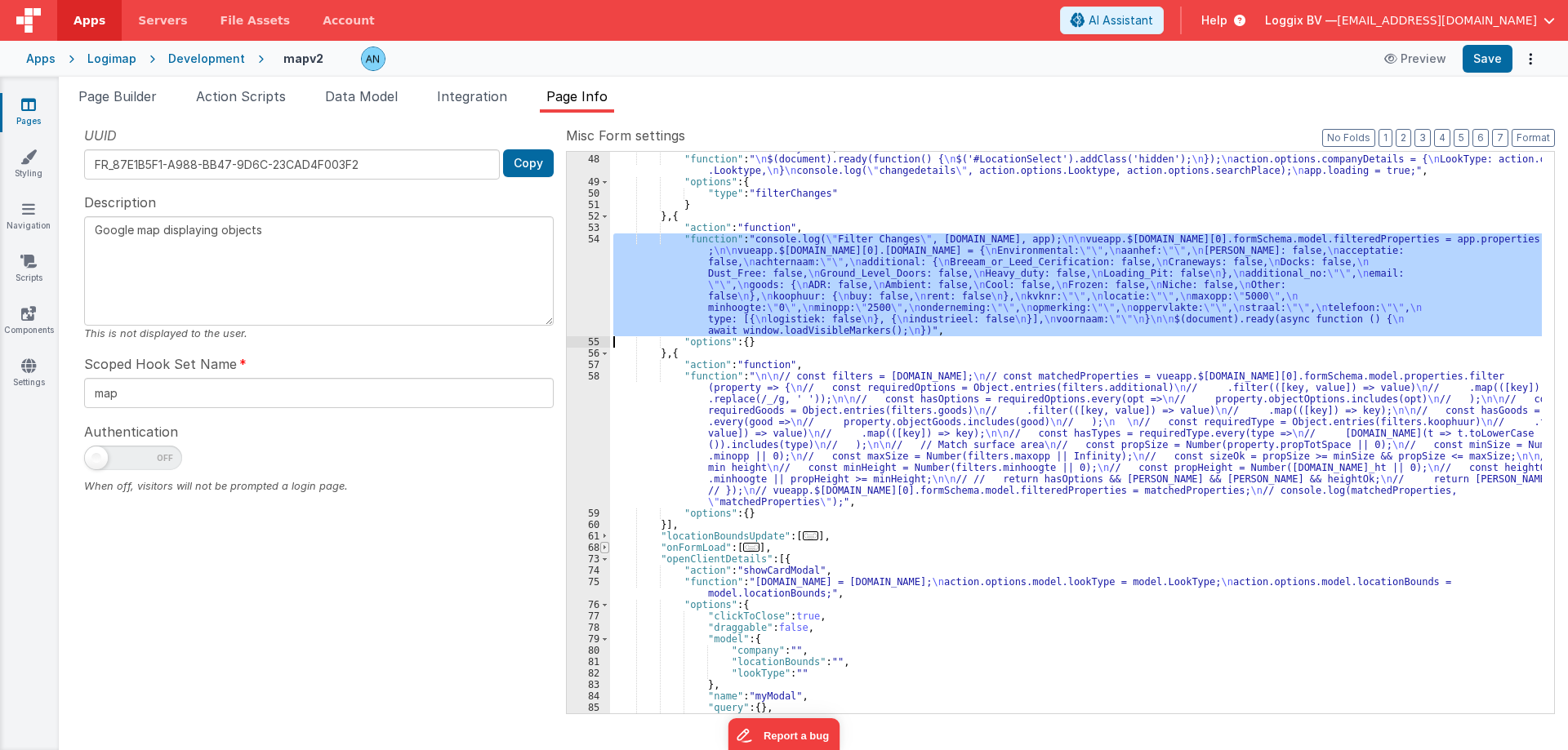
click at [605, 547] on span at bounding box center [605, 548] width 9 height 12
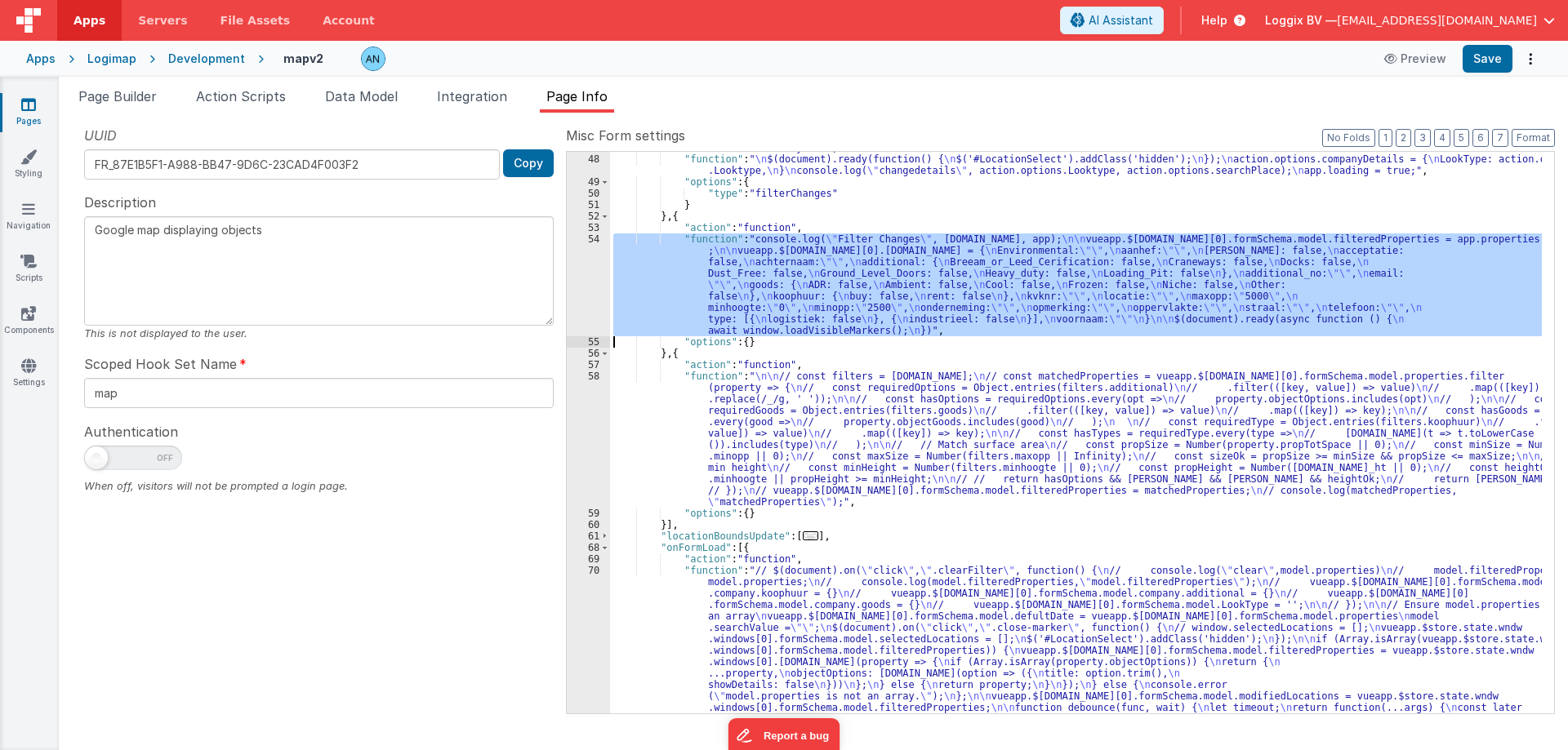
scroll to position [526, 0]
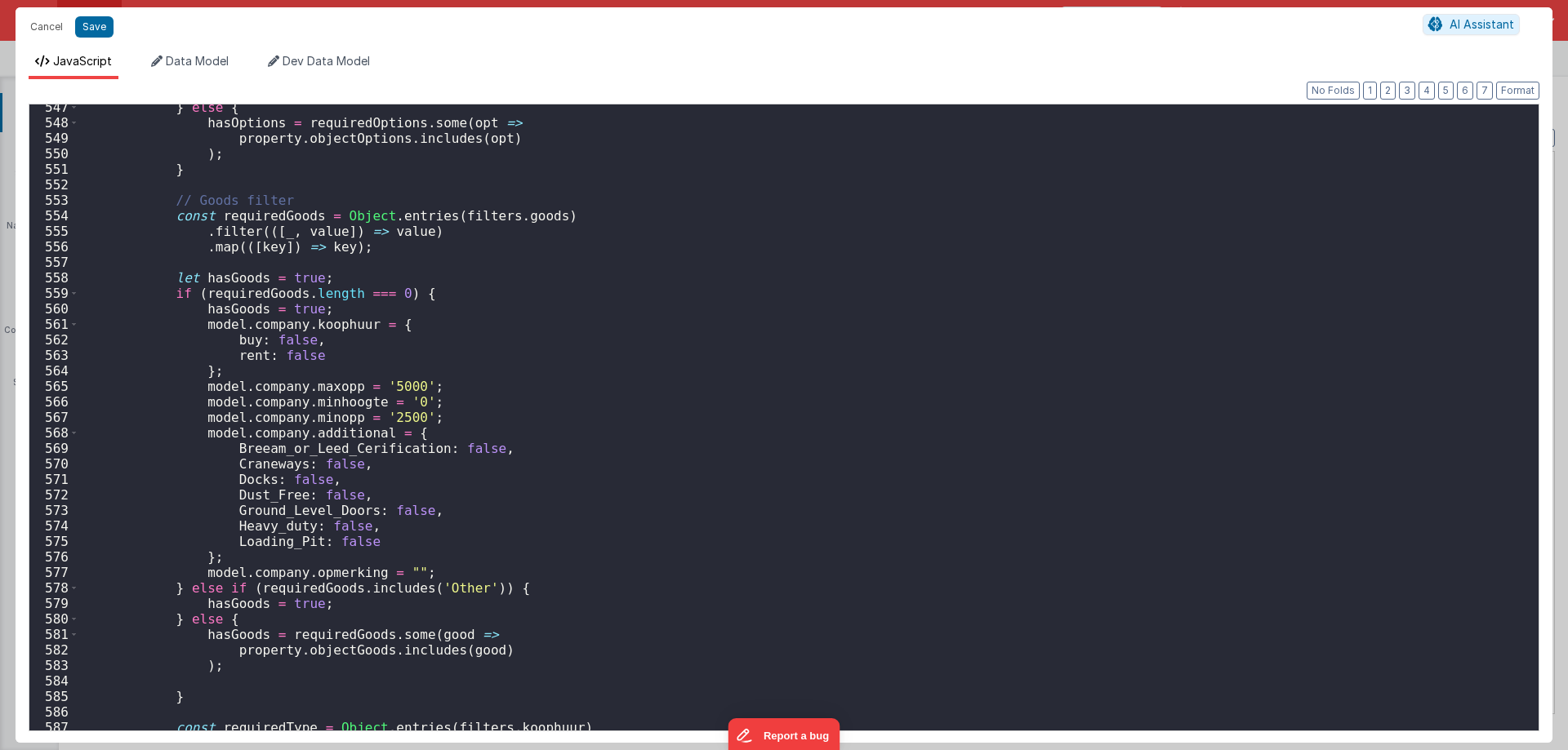
scroll to position [8525, 0]
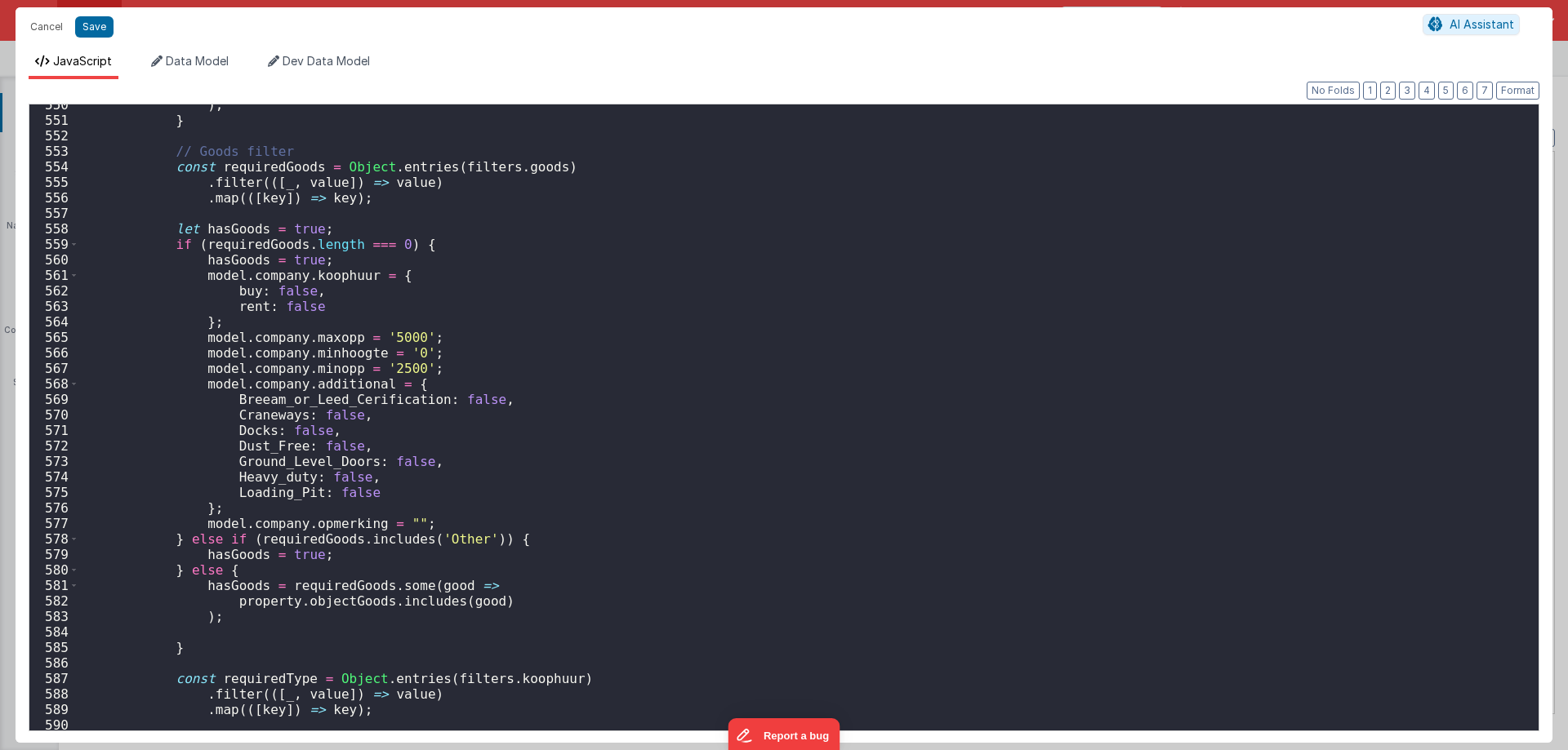
click at [258, 243] on div ") ; } // Goods filter const requiredGoods = Object . entries ( filters . goods …" at bounding box center [802, 425] width 1448 height 657
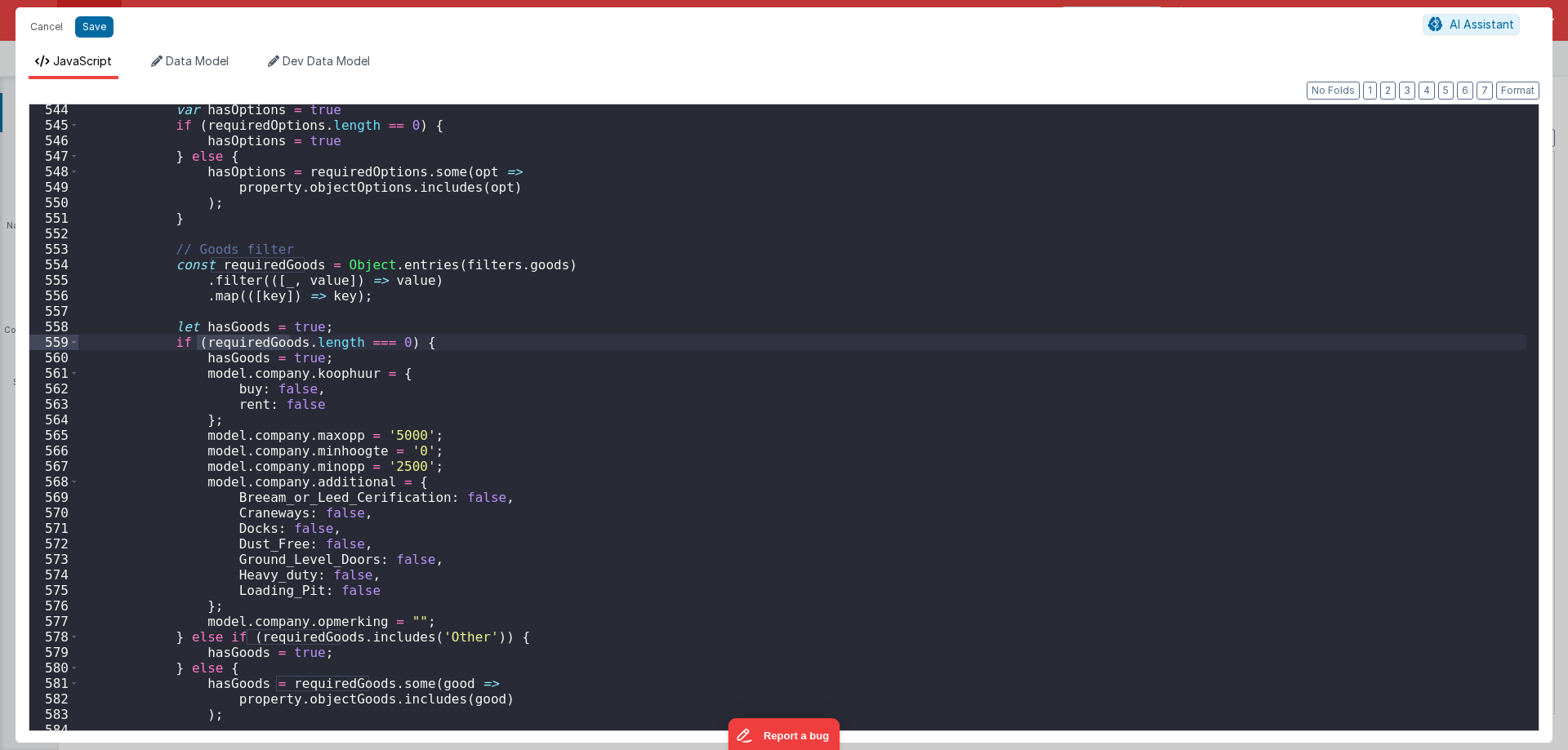
click at [469, 268] on div "var hasOptions = true if ( requiredOptions . length == 0 ) { hasOptions = true …" at bounding box center [802, 430] width 1448 height 657
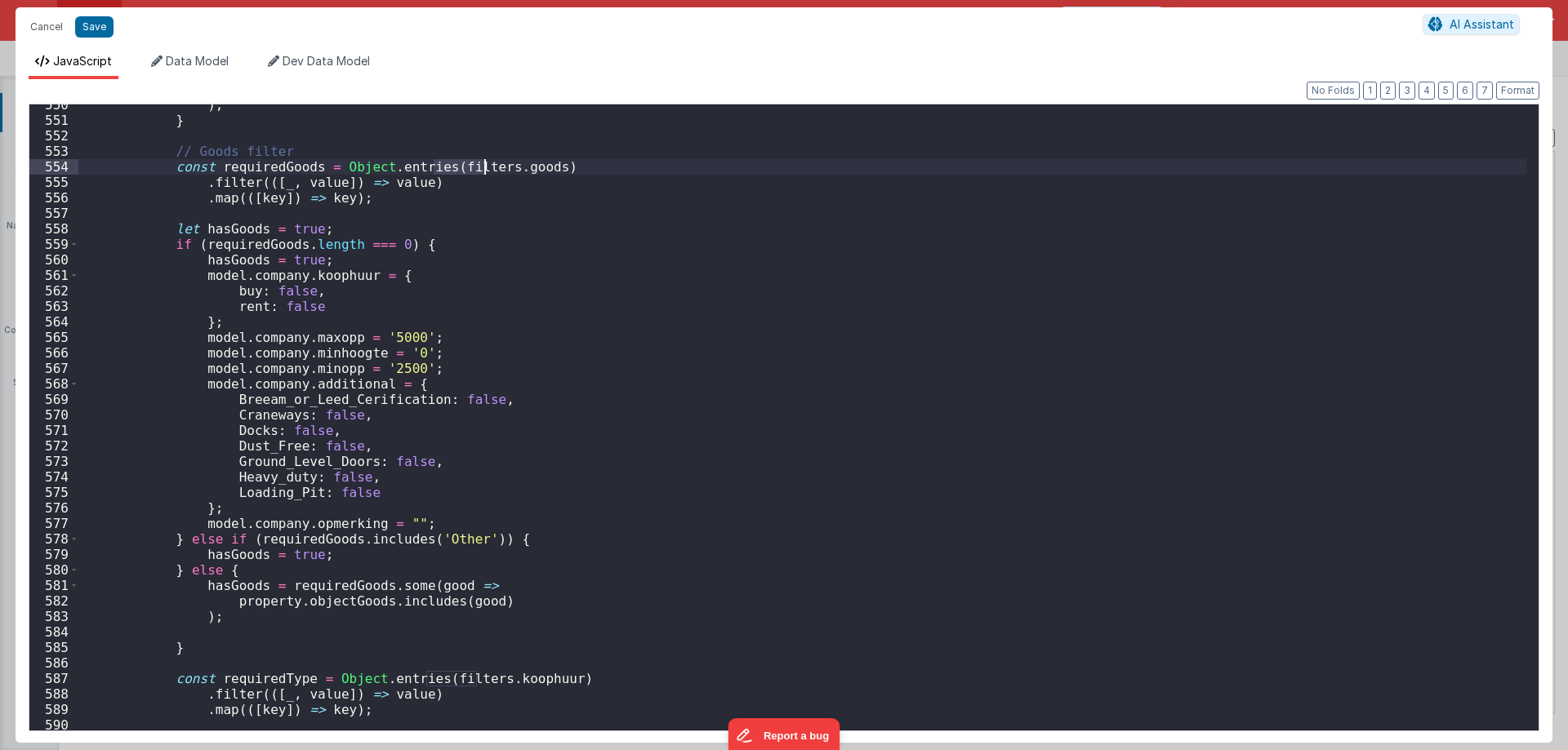
scroll to position [8525, 0]
click at [420, 244] on div ") ; } // Goods filter const requiredGoods = Object . entries ( filters . goods …" at bounding box center [802, 425] width 1448 height 657
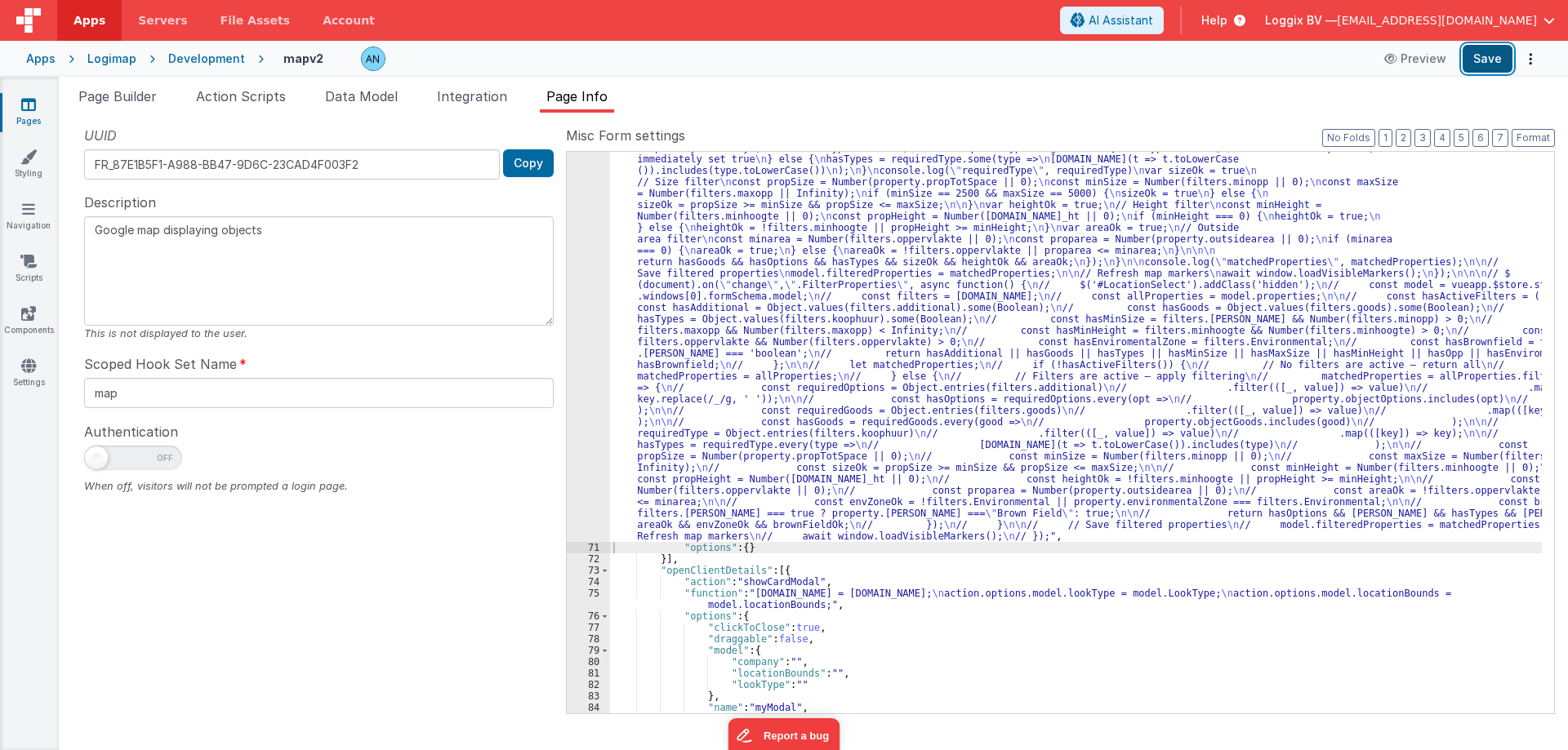
click at [1493, 61] on button "Save" at bounding box center [1488, 59] width 50 height 27
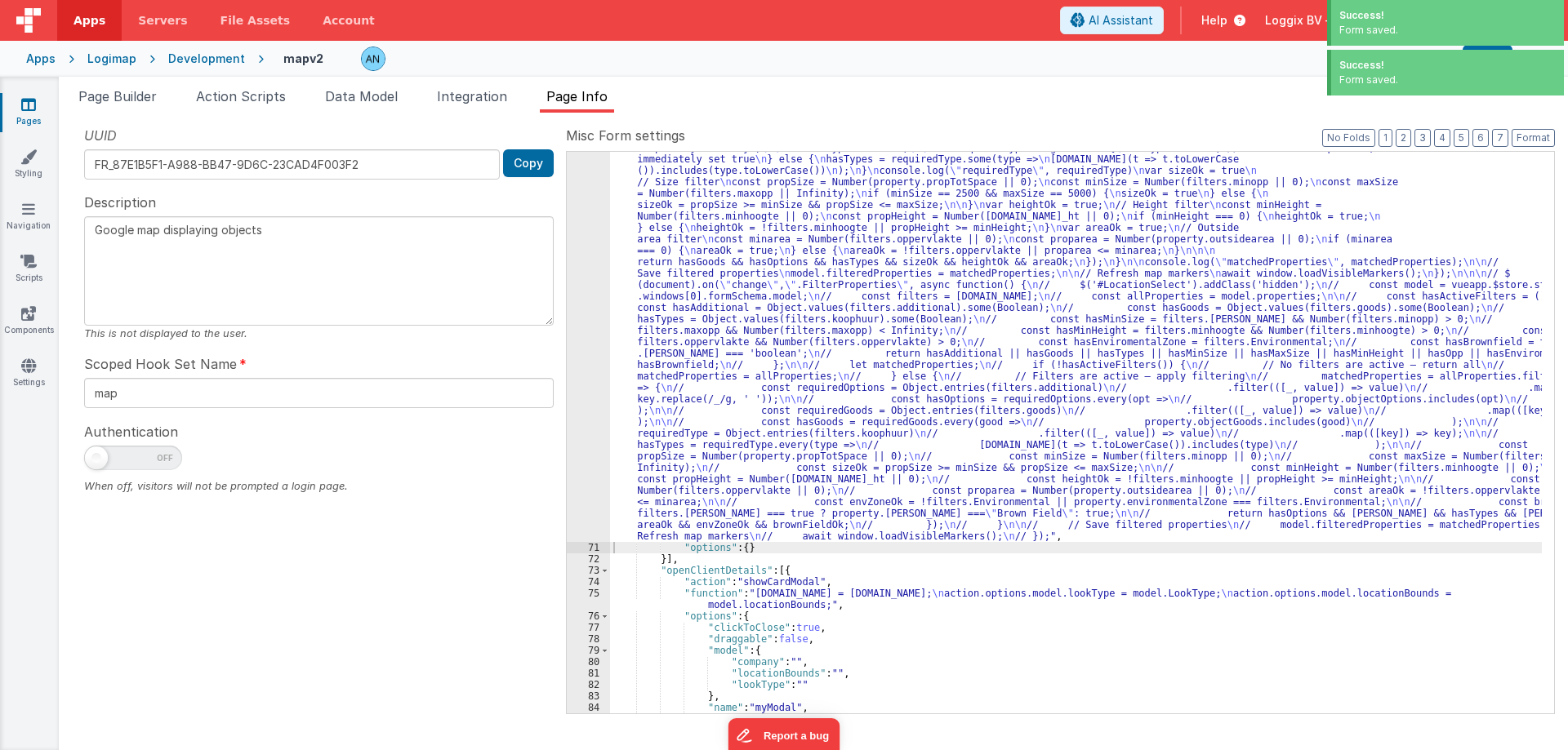
drag, startPoint x: 1509, startPoint y: 66, endPoint x: 1567, endPoint y: 46, distance: 61.4
click at [1567, 62] on div "Success! Form saved." at bounding box center [1446, 74] width 246 height 50
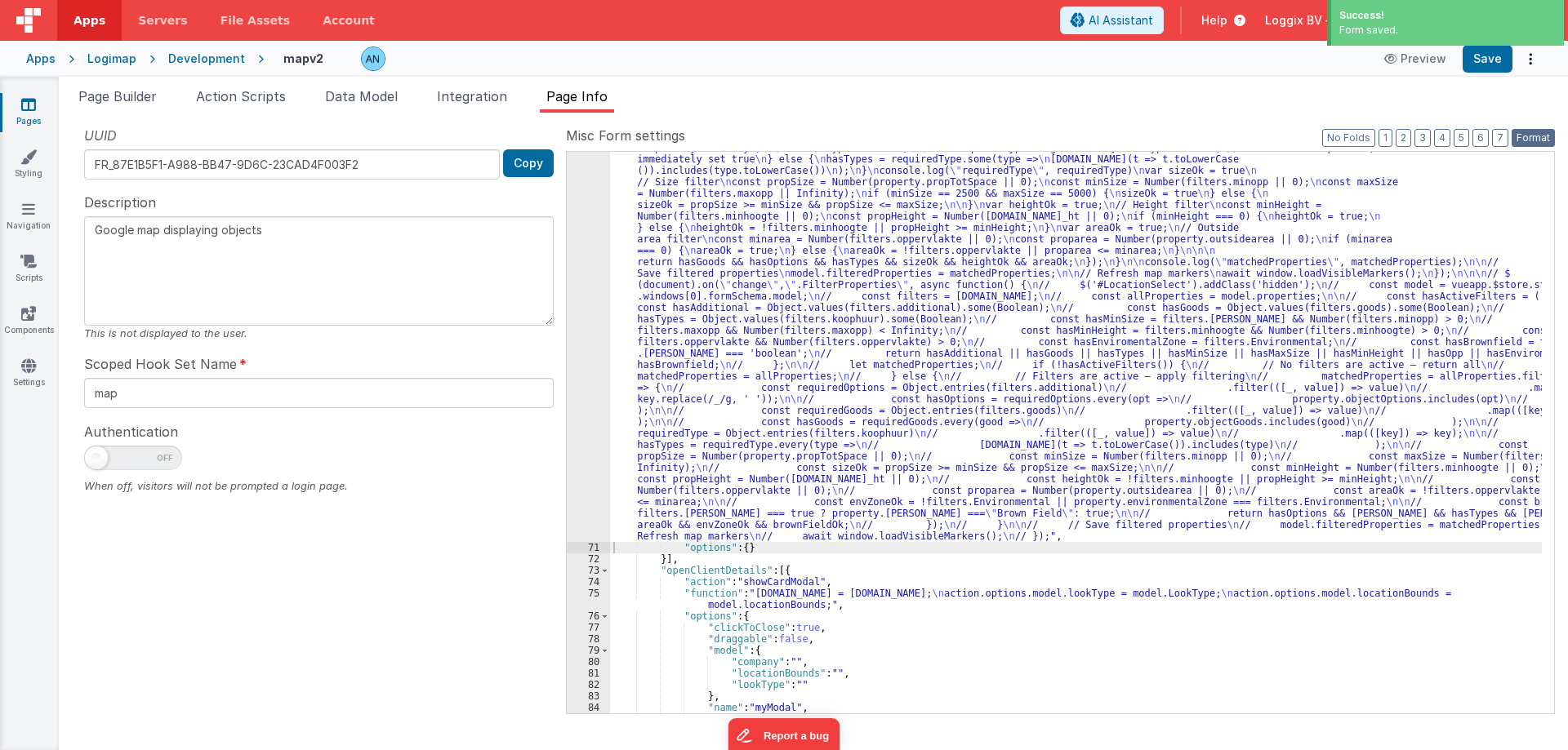
click at [1544, 140] on button "Format" at bounding box center [1534, 138] width 43 height 18
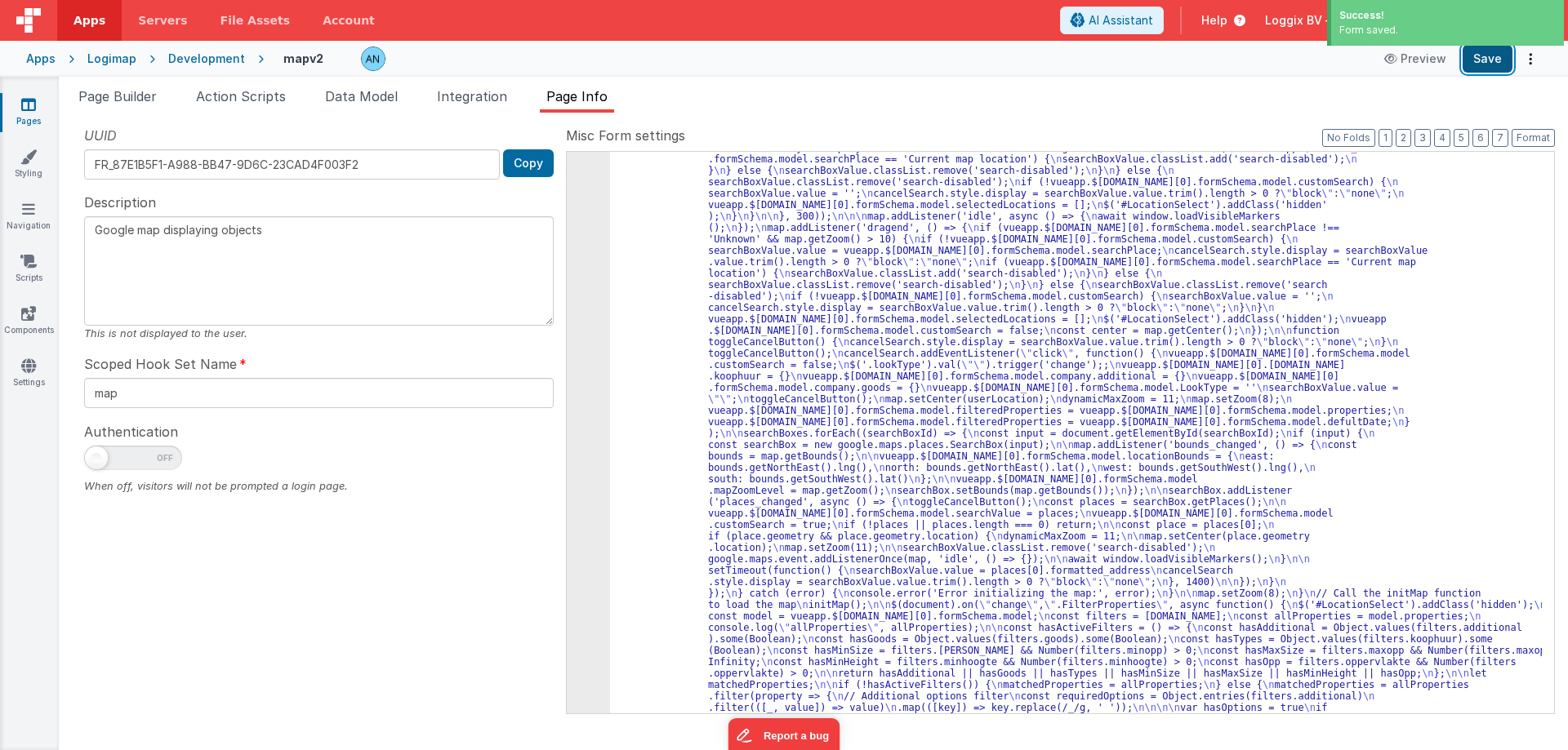
click at [1493, 62] on button "Save" at bounding box center [1488, 59] width 50 height 27
click at [1479, 59] on button "Save" at bounding box center [1488, 59] width 50 height 27
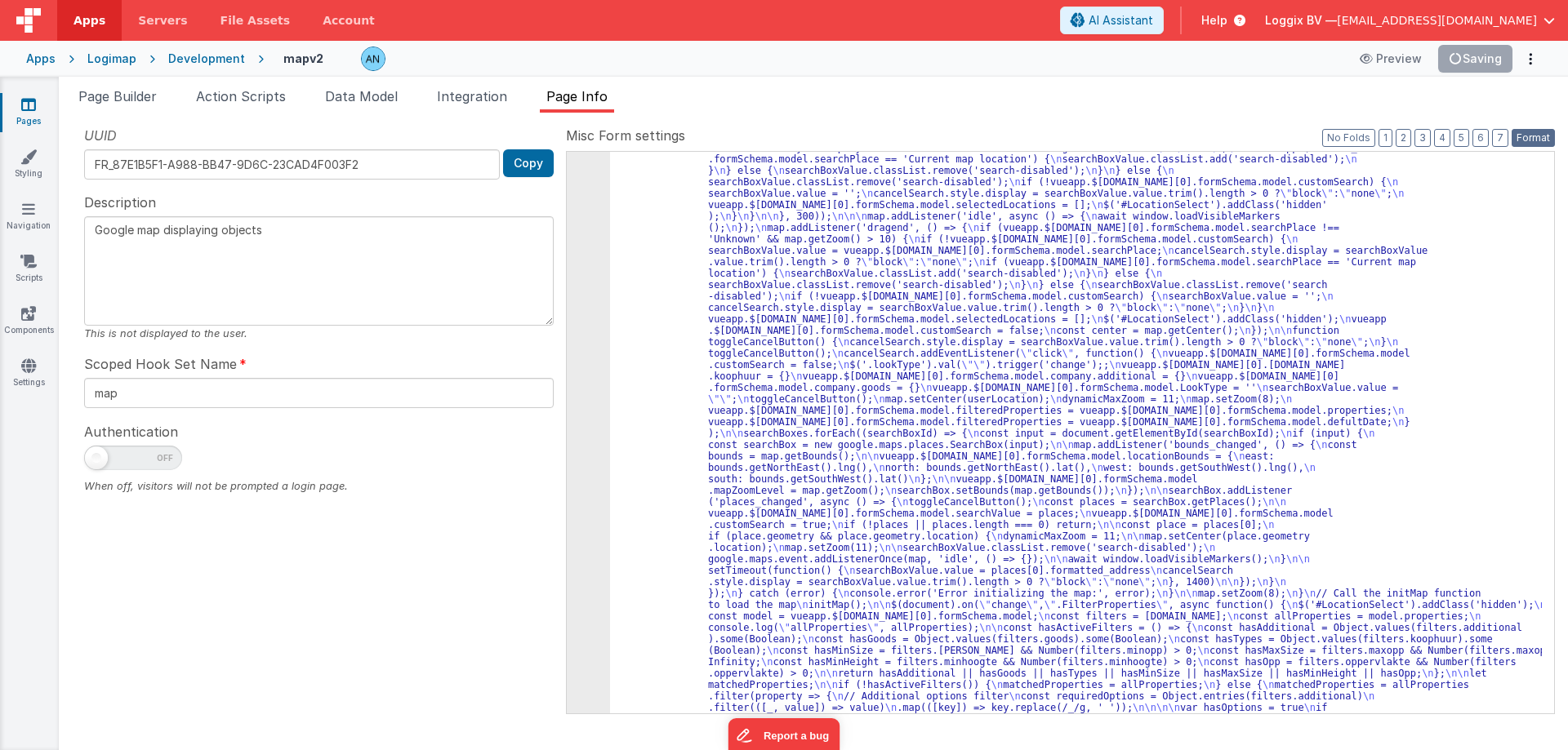
click at [1527, 135] on button "Format" at bounding box center [1534, 138] width 43 height 18
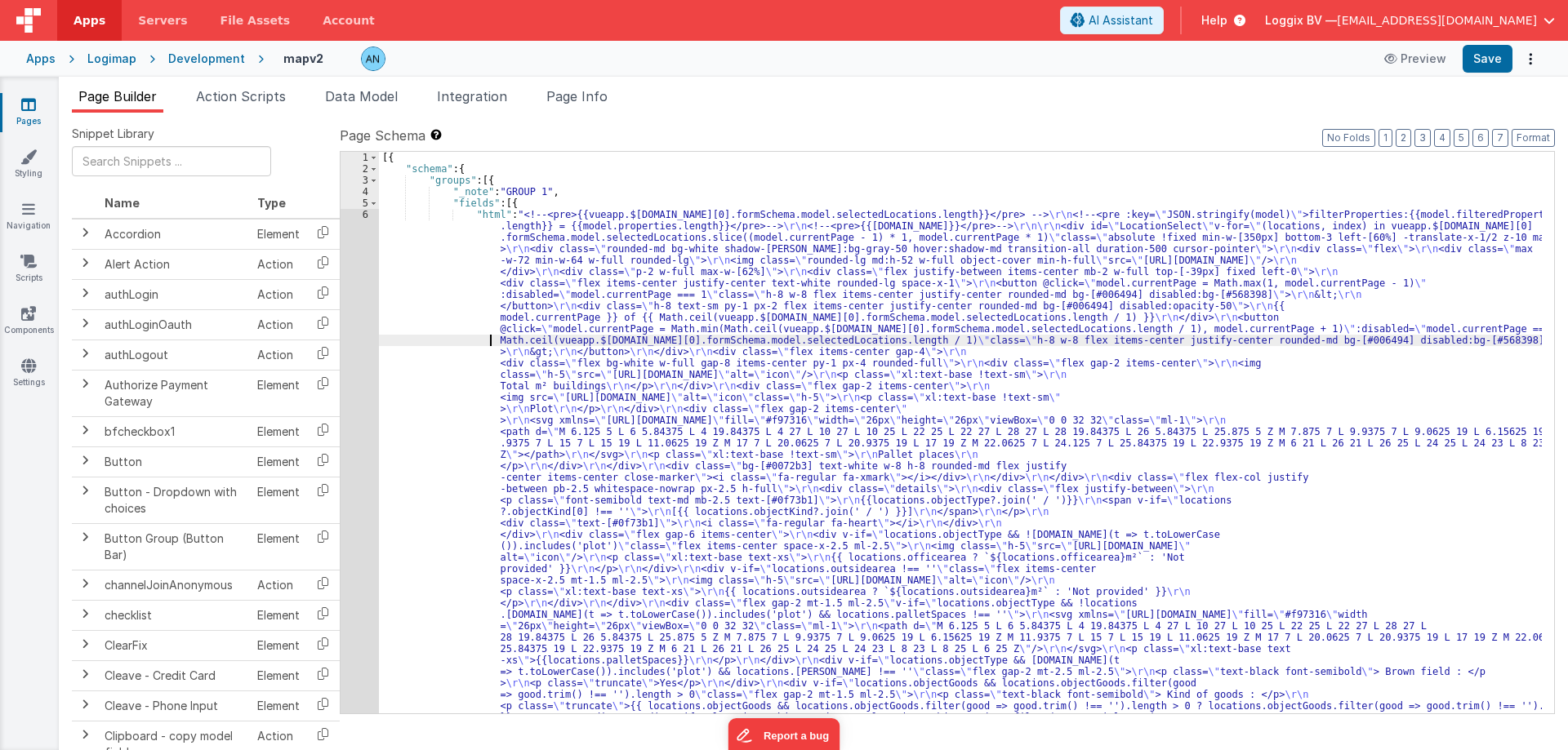
scroll to position [0, 0]
